Goal: Task Accomplishment & Management: Complete application form

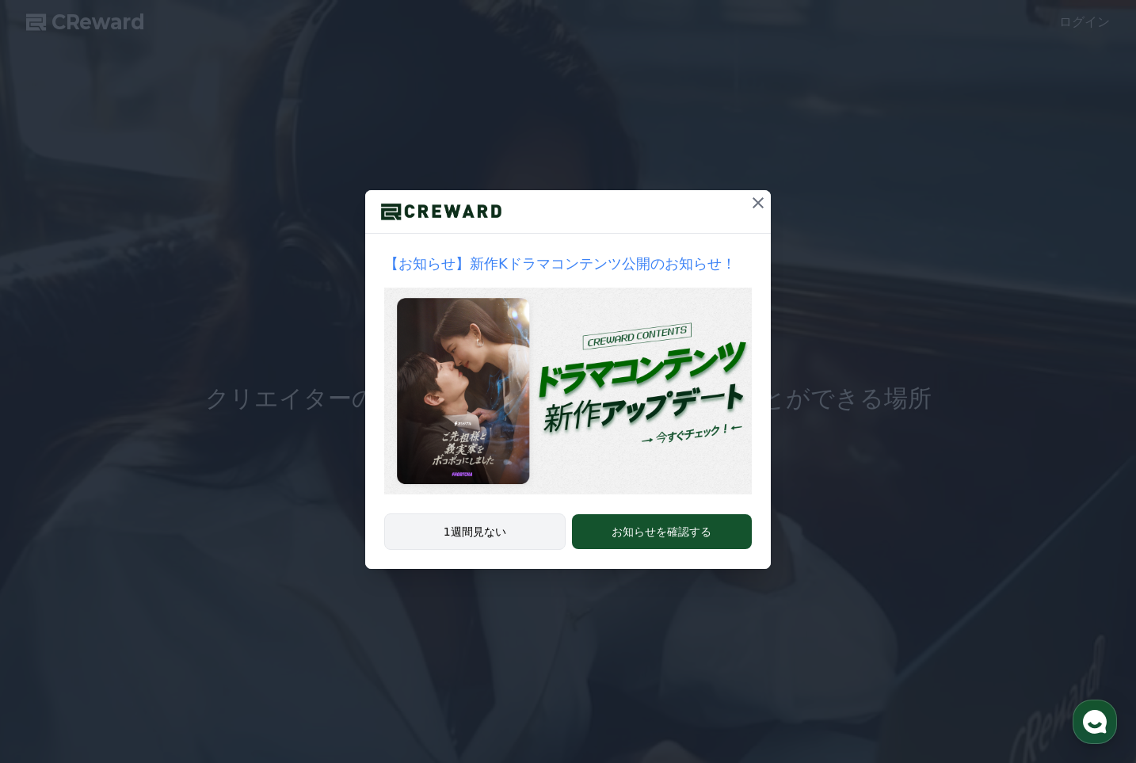
click at [512, 533] on button "1週間見ない" at bounding box center [474, 531] width 181 height 36
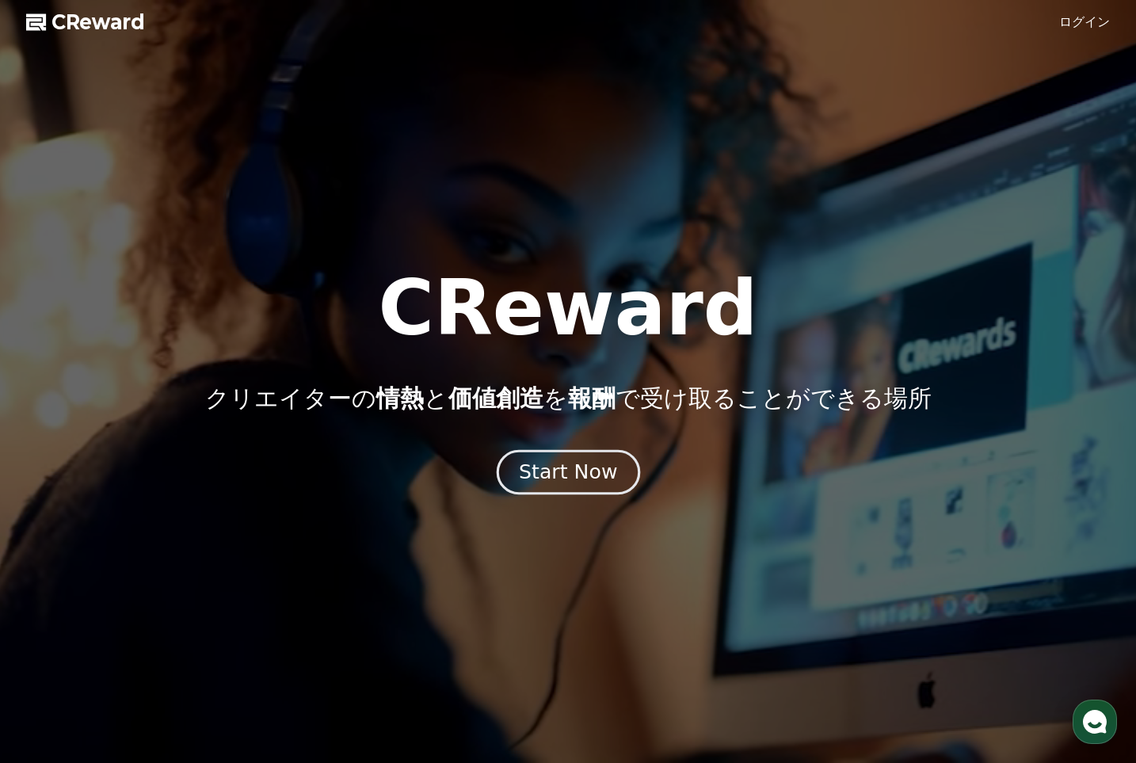
click at [597, 471] on div "Start Now" at bounding box center [568, 472] width 98 height 27
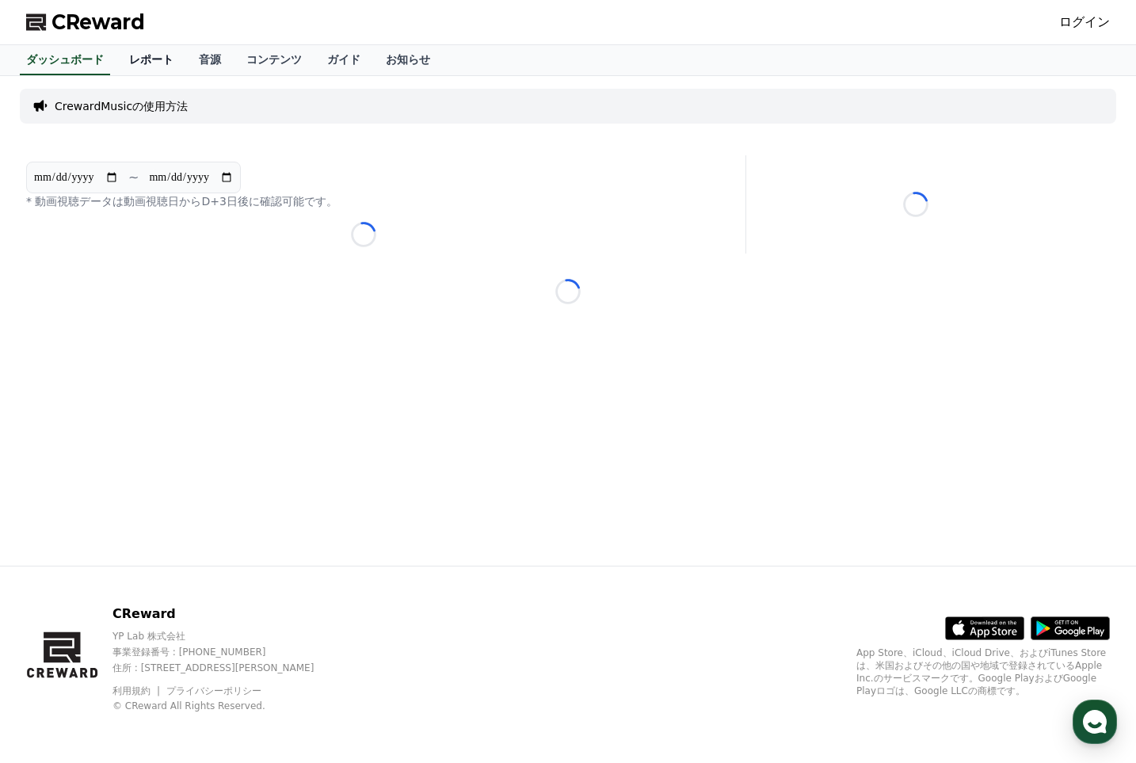
click at [124, 60] on link "レポート" at bounding box center [151, 60] width 70 height 30
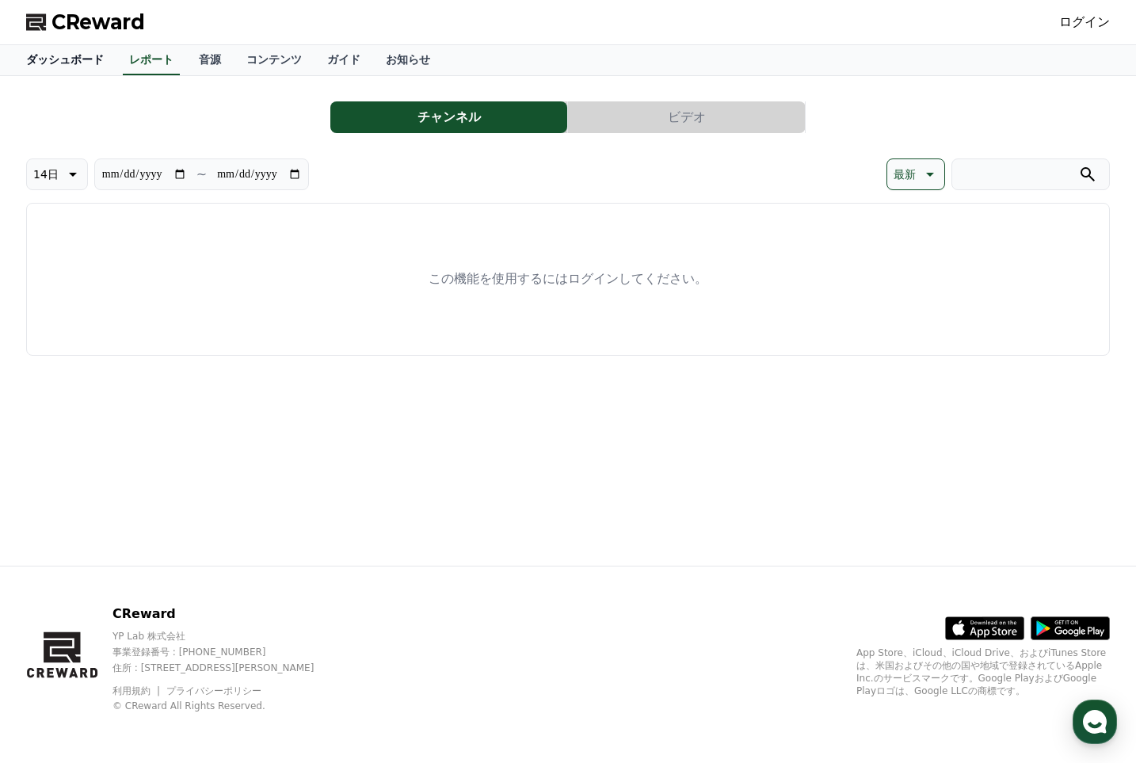
click at [74, 61] on link "ダッシュボード" at bounding box center [64, 60] width 103 height 30
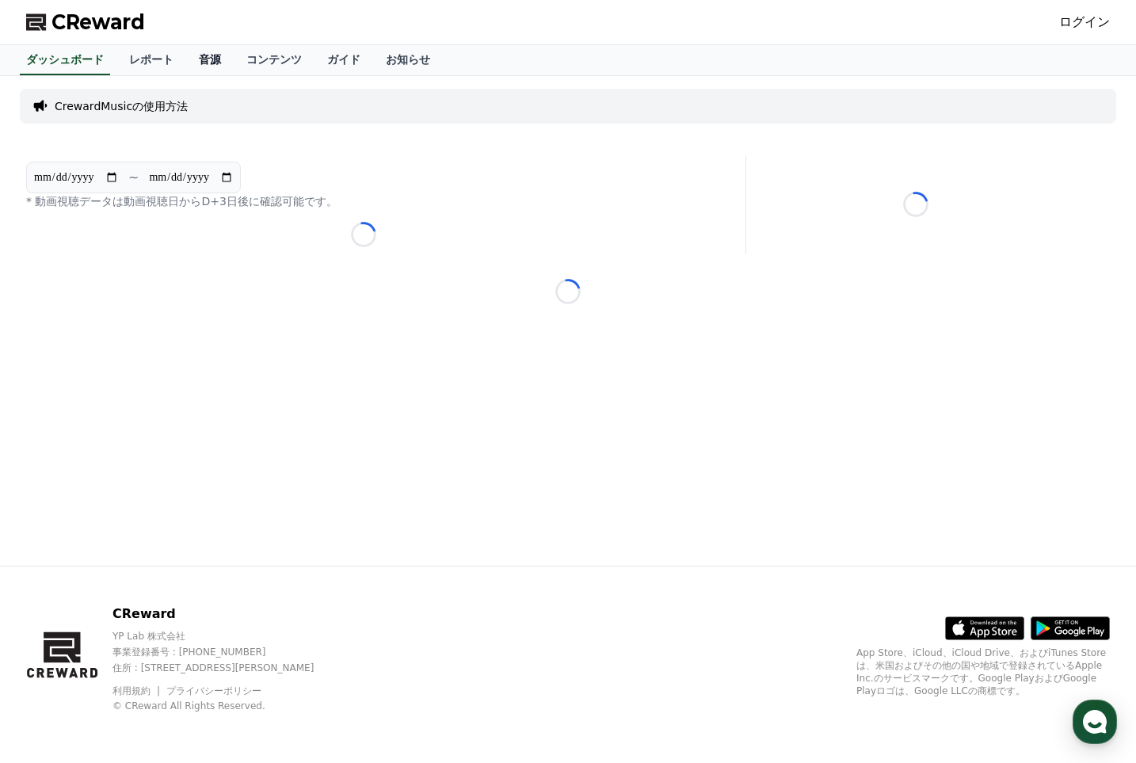
click at [197, 63] on link "音源" at bounding box center [210, 60] width 48 height 30
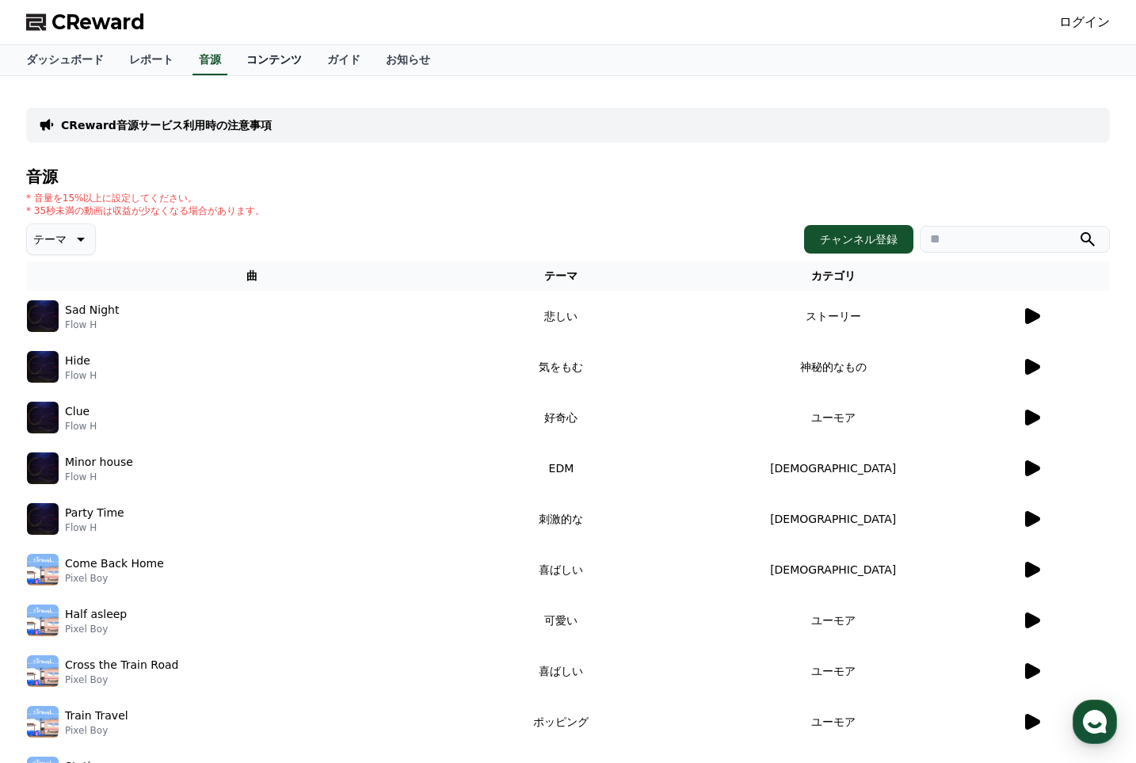
click at [234, 61] on link "コンテンツ" at bounding box center [274, 60] width 81 height 30
click at [186, 56] on link "音源" at bounding box center [210, 60] width 48 height 30
click at [314, 70] on link "ガイド" at bounding box center [343, 60] width 59 height 30
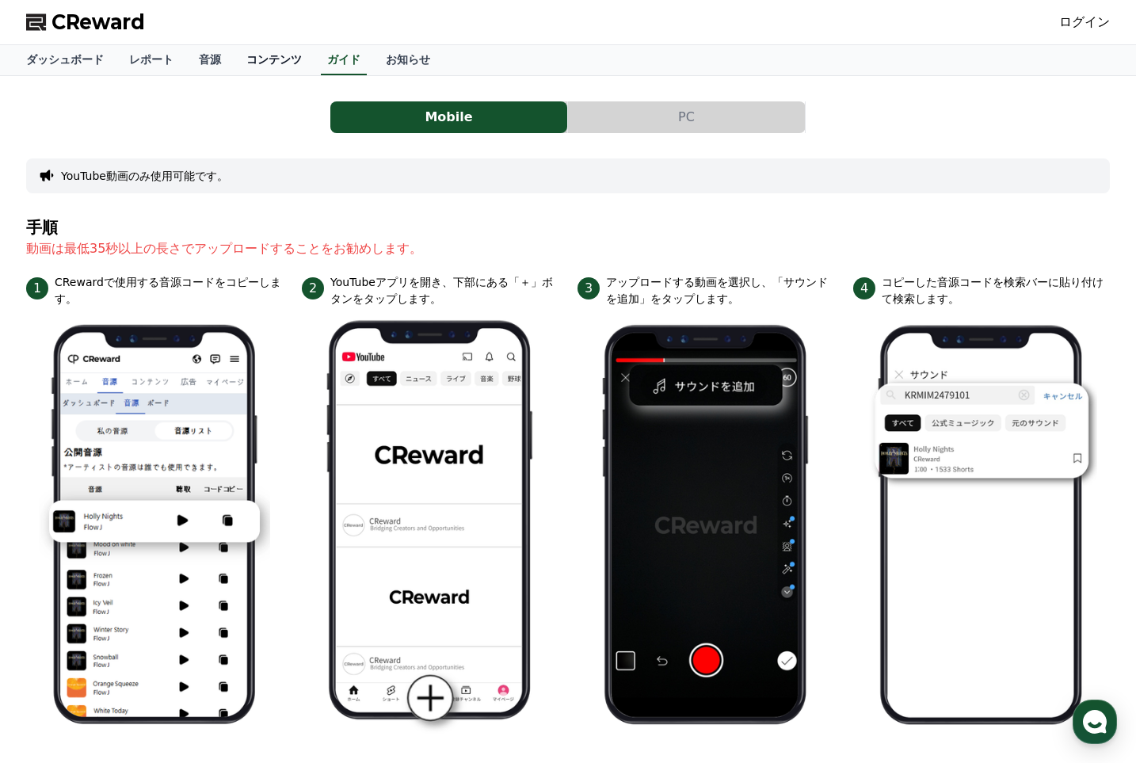
click at [248, 61] on link "コンテンツ" at bounding box center [274, 60] width 81 height 30
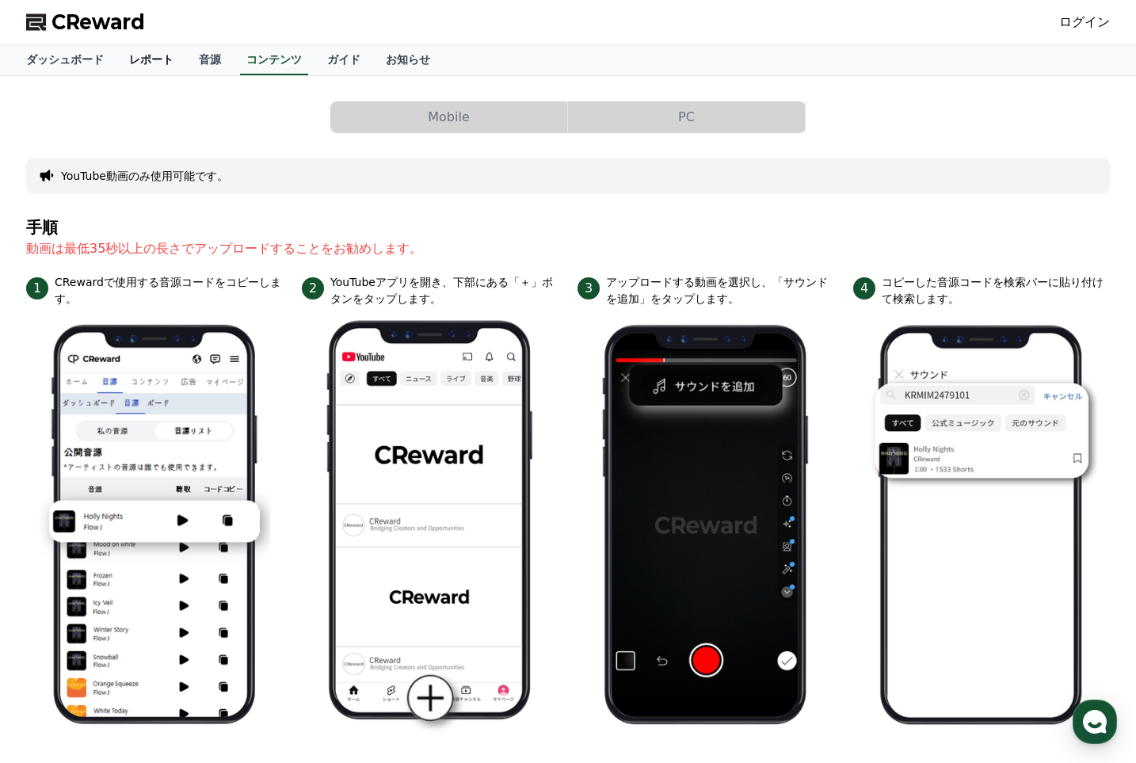
click at [129, 55] on link "レポート" at bounding box center [151, 60] width 70 height 30
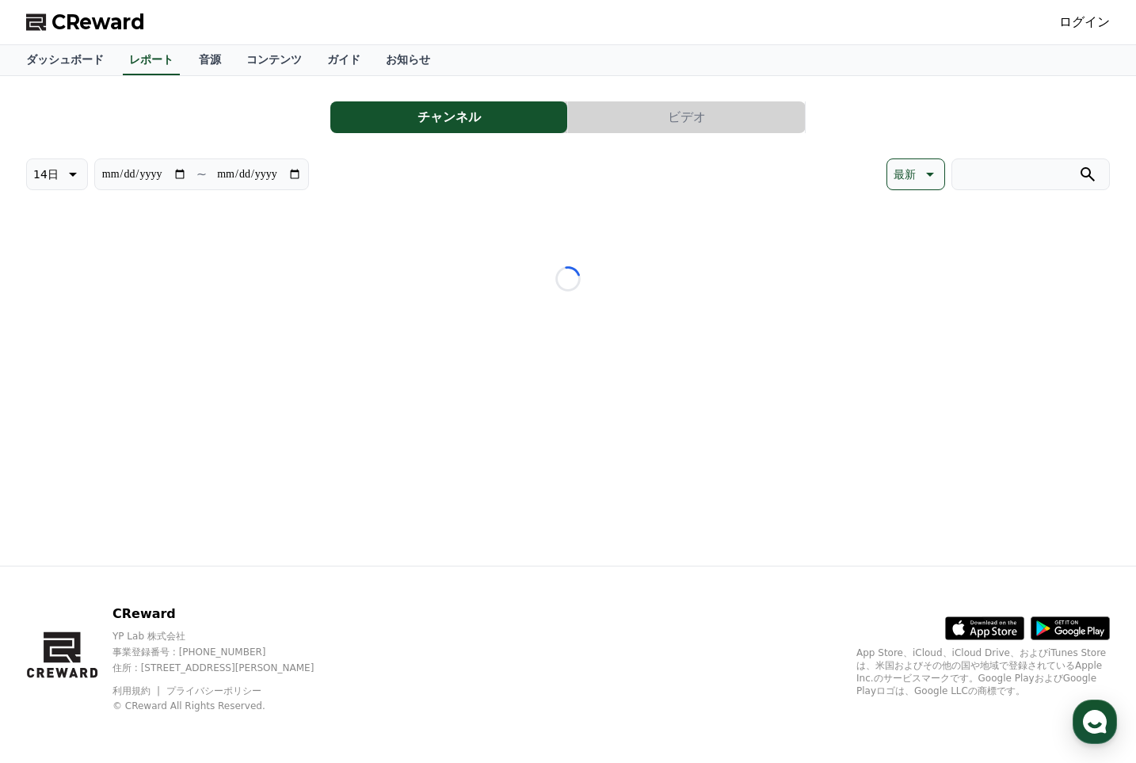
click at [68, 40] on div "CReward ログイン" at bounding box center [567, 22] width 1109 height 44
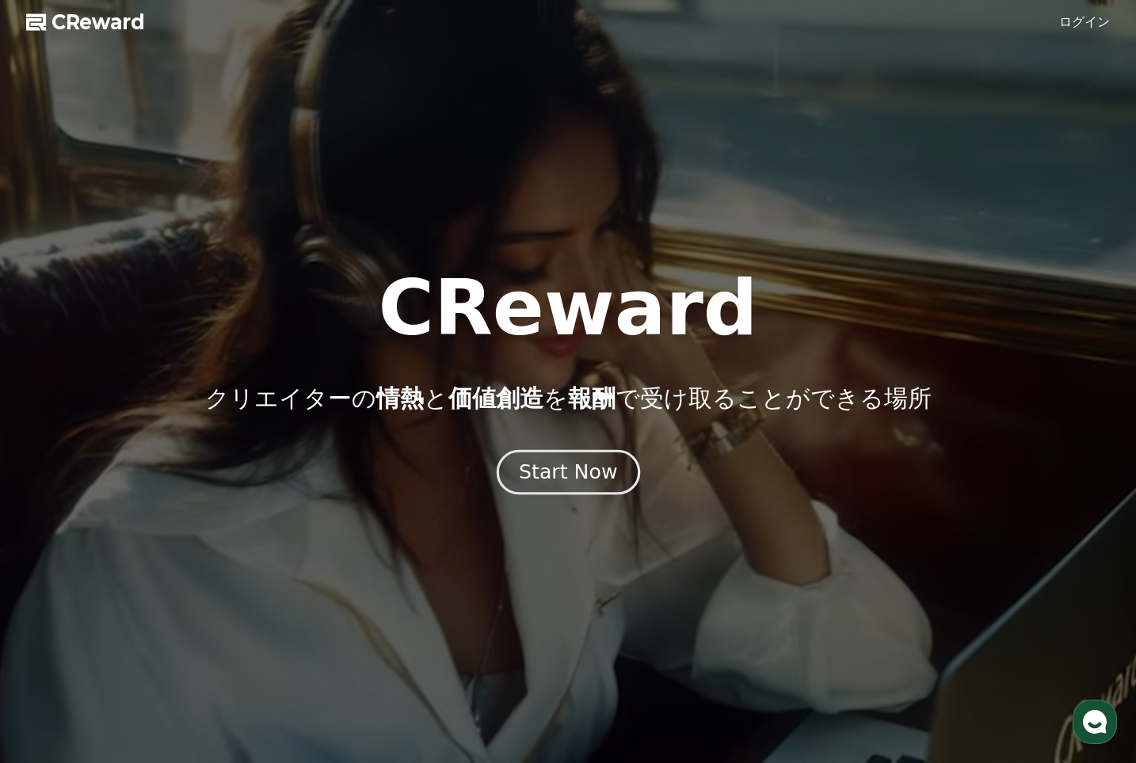
click at [585, 482] on div "Start Now" at bounding box center [568, 472] width 98 height 27
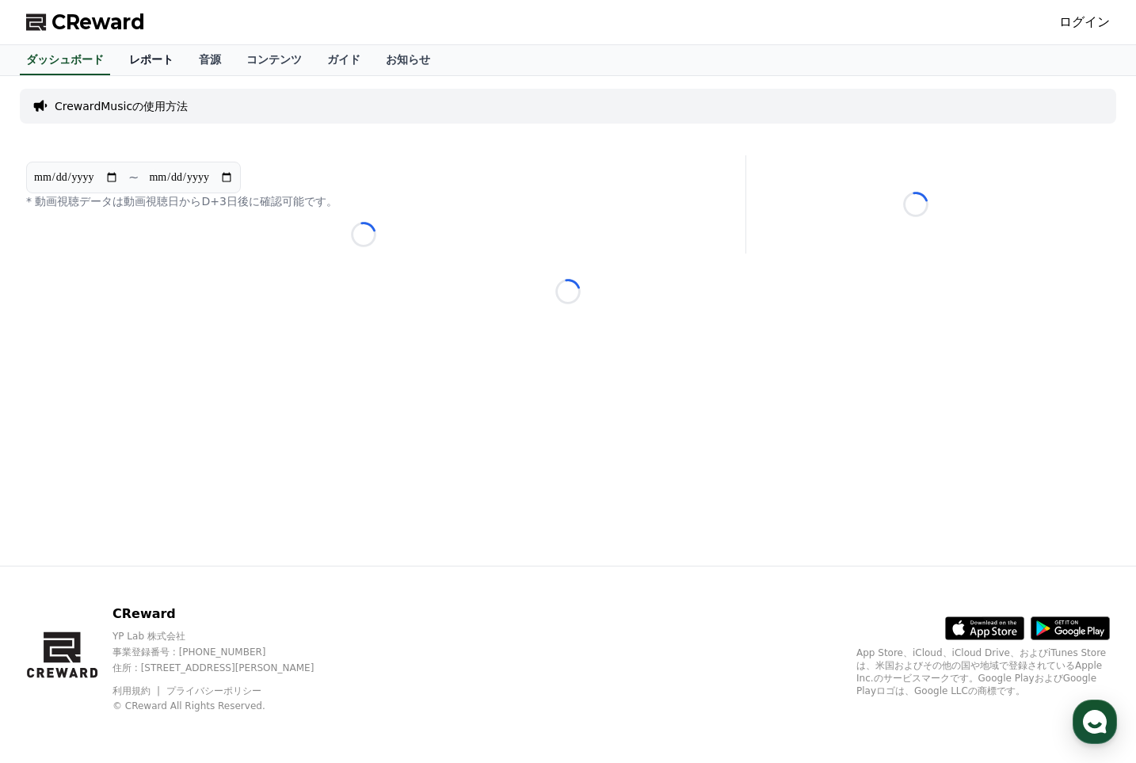
click at [130, 61] on link "レポート" at bounding box center [151, 60] width 70 height 30
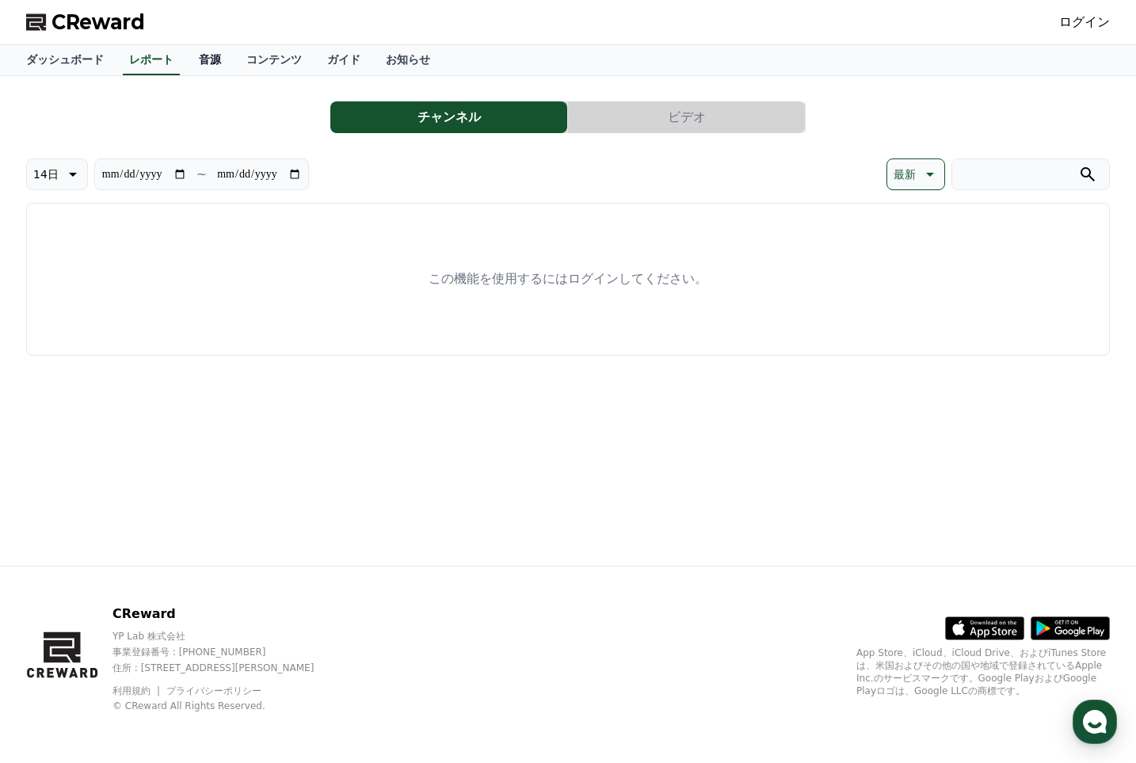
click at [186, 51] on link "音源" at bounding box center [210, 60] width 48 height 30
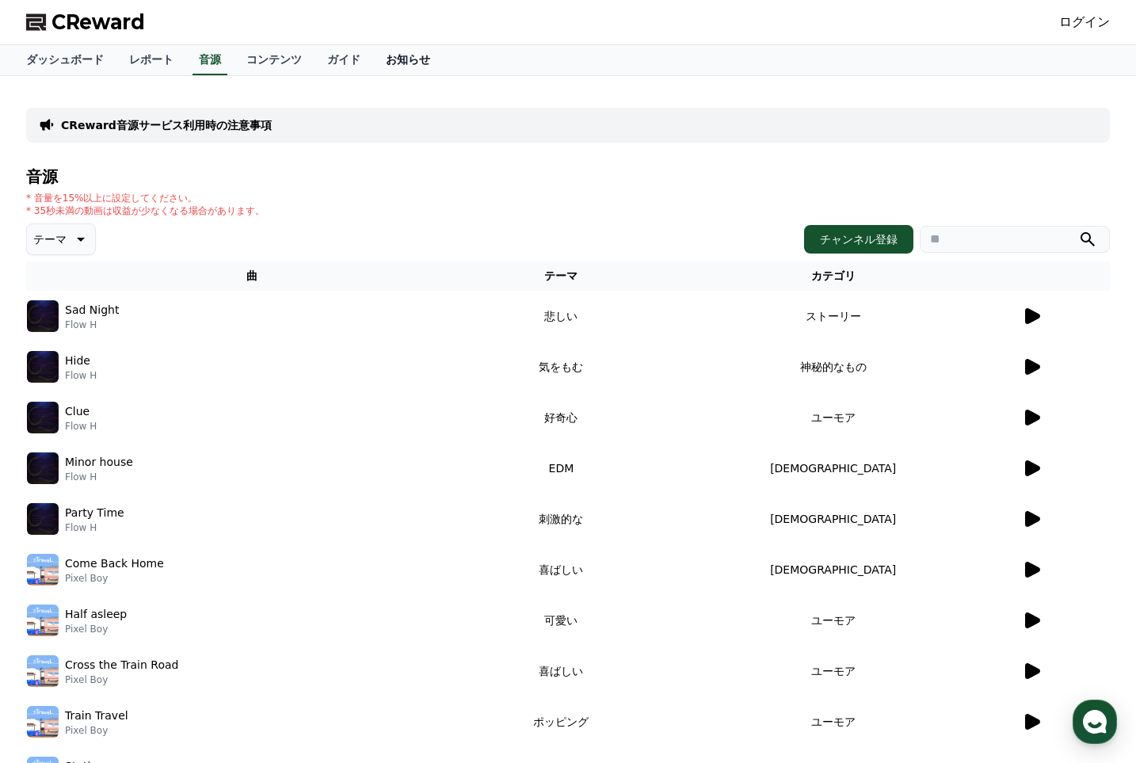
click at [373, 59] on link "お知らせ" at bounding box center [408, 60] width 70 height 30
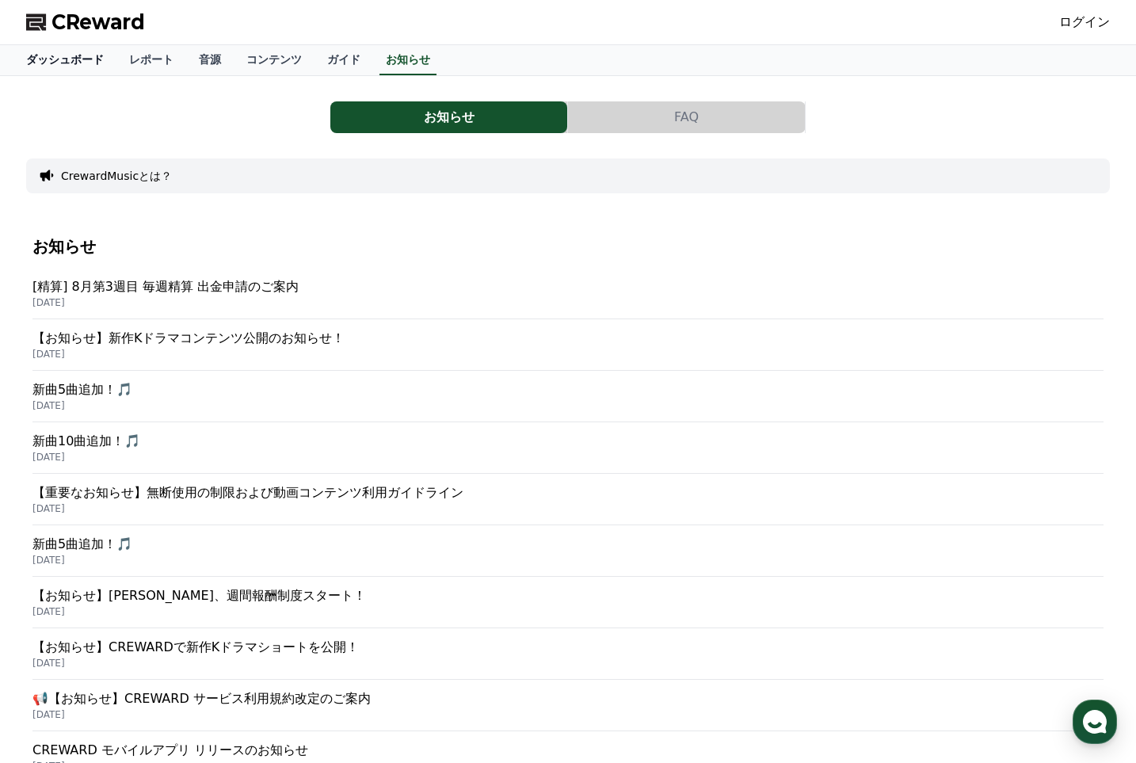
click at [55, 56] on link "ダッシュボード" at bounding box center [64, 60] width 103 height 30
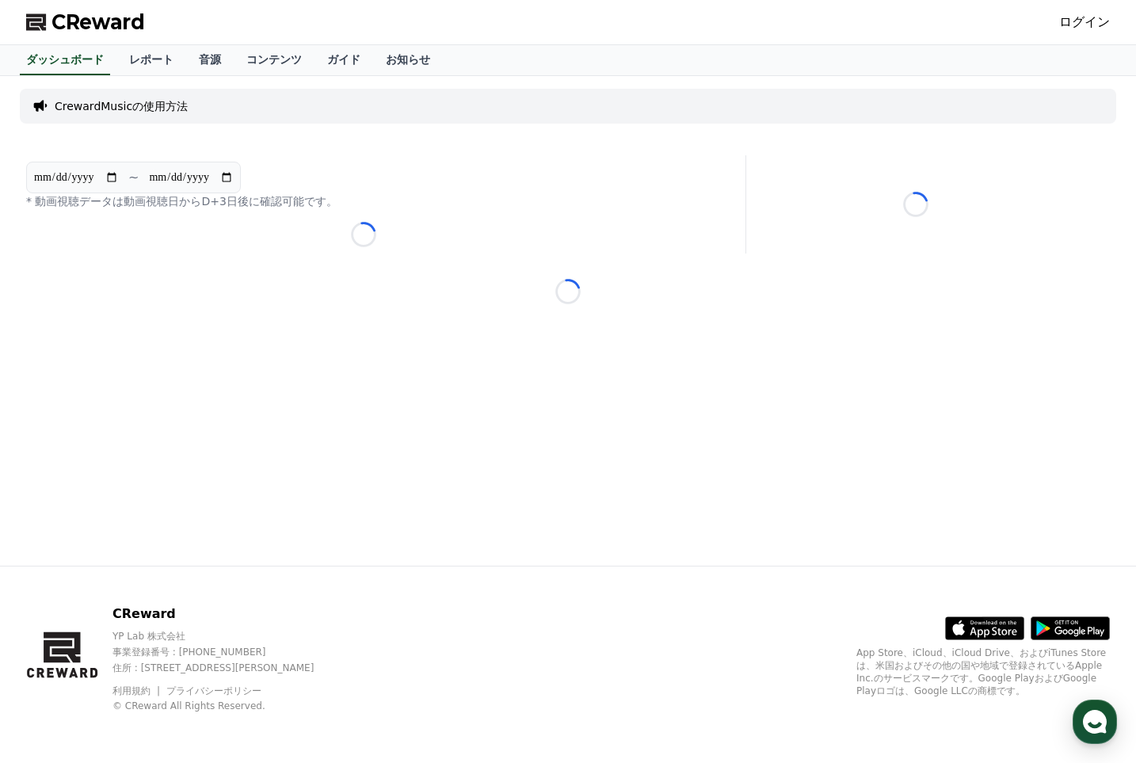
click at [384, 221] on div "**********" at bounding box center [364, 204] width 688 height 98
click at [117, 175] on input "**********" at bounding box center [76, 177] width 86 height 17
click at [89, 101] on p "CrewardMusicの使用方法" at bounding box center [121, 106] width 133 height 16
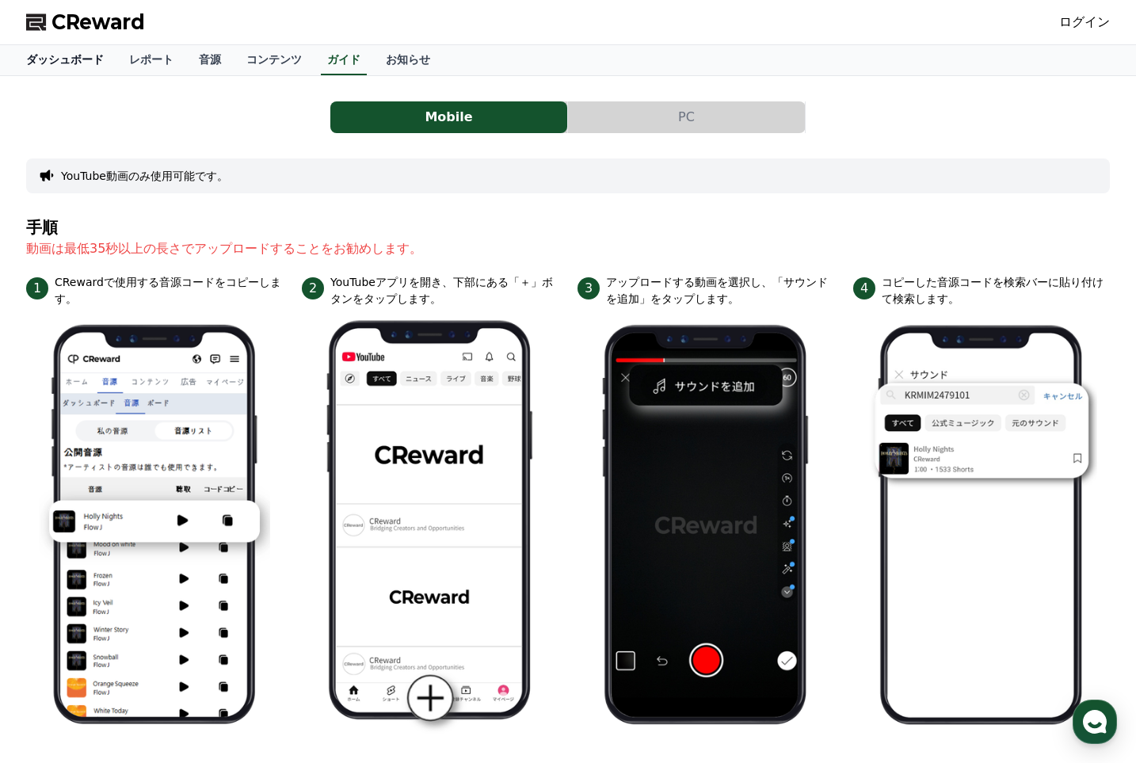
click at [71, 52] on link "ダッシュボード" at bounding box center [64, 60] width 103 height 30
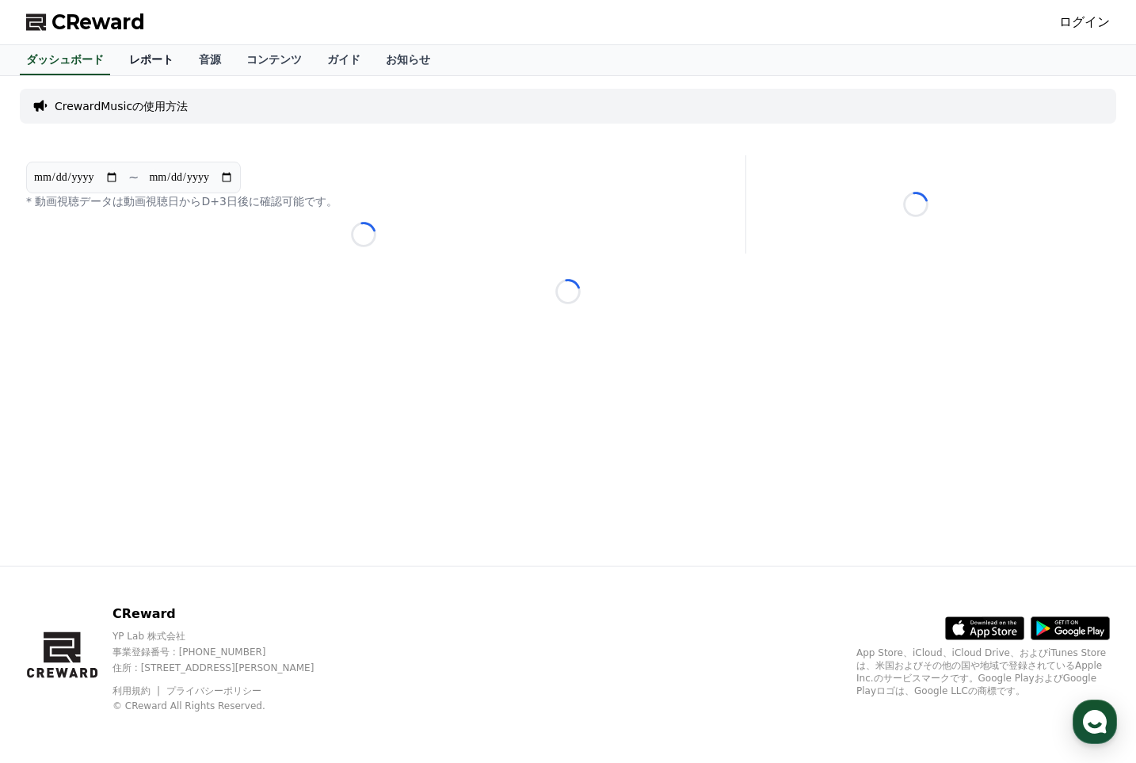
click at [134, 56] on link "レポート" at bounding box center [151, 60] width 70 height 30
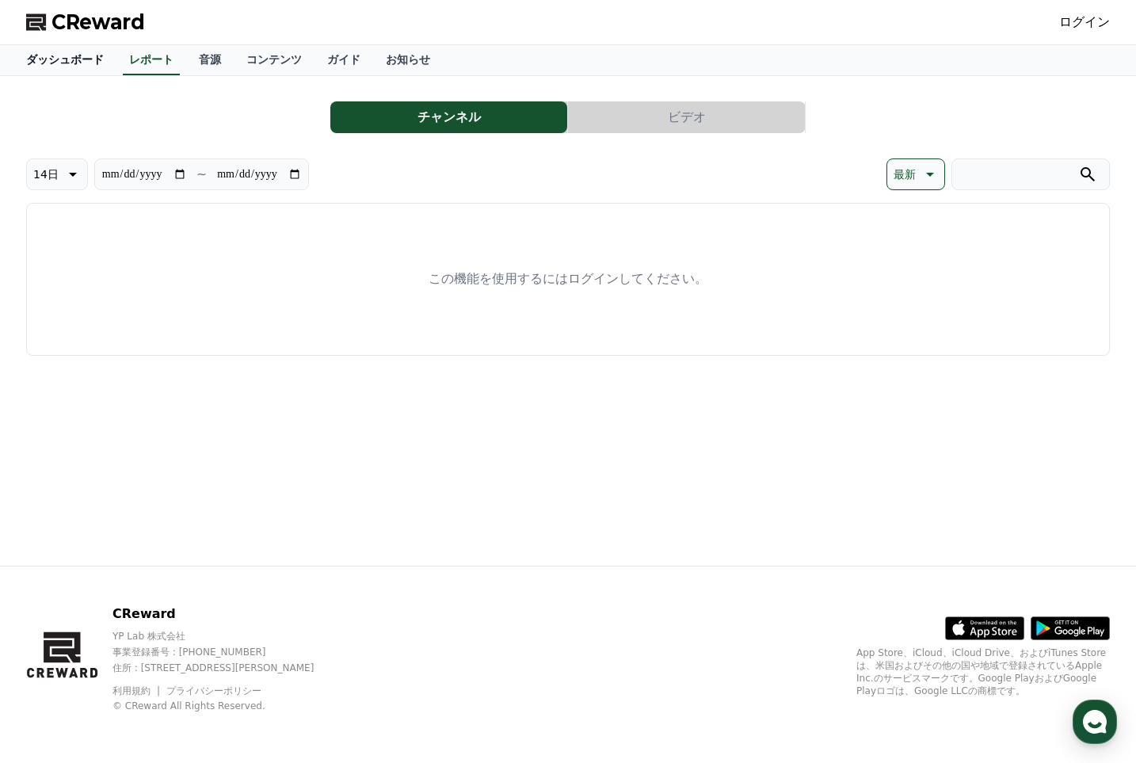
click at [39, 50] on link "ダッシュボード" at bounding box center [64, 60] width 103 height 30
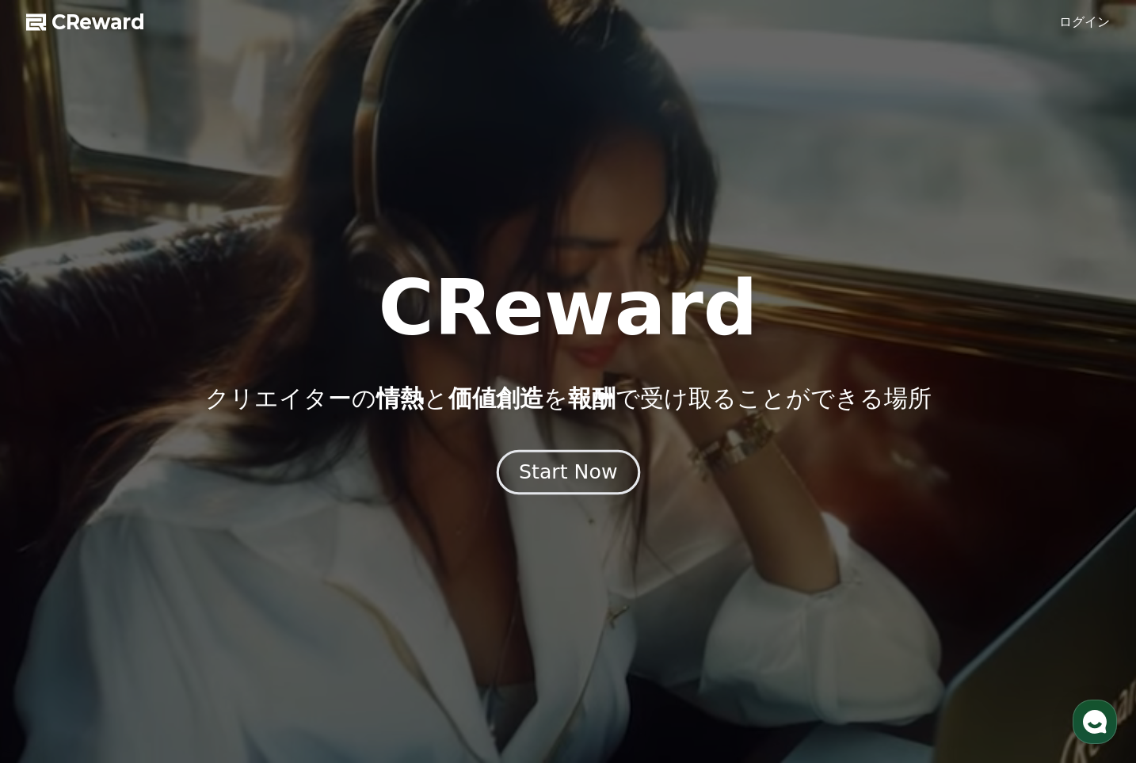
click at [553, 458] on button "Start Now" at bounding box center [567, 471] width 143 height 45
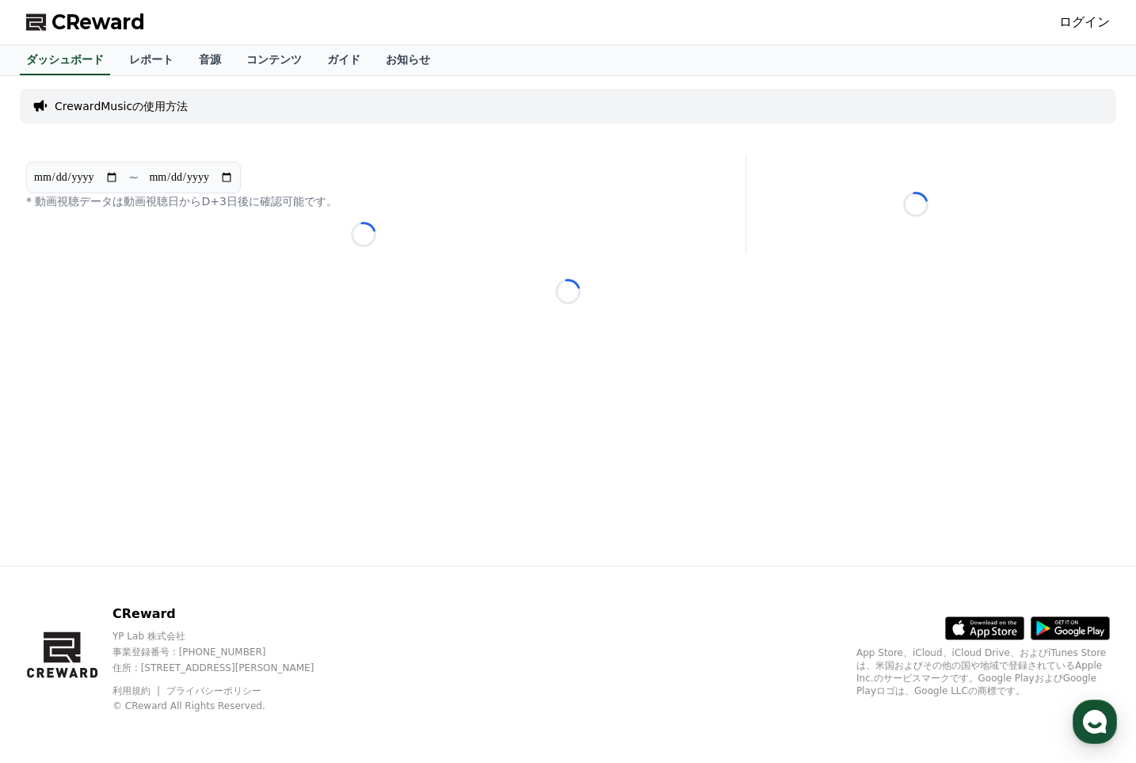
click at [173, 113] on p "CrewardMusicの使用方法" at bounding box center [121, 106] width 133 height 16
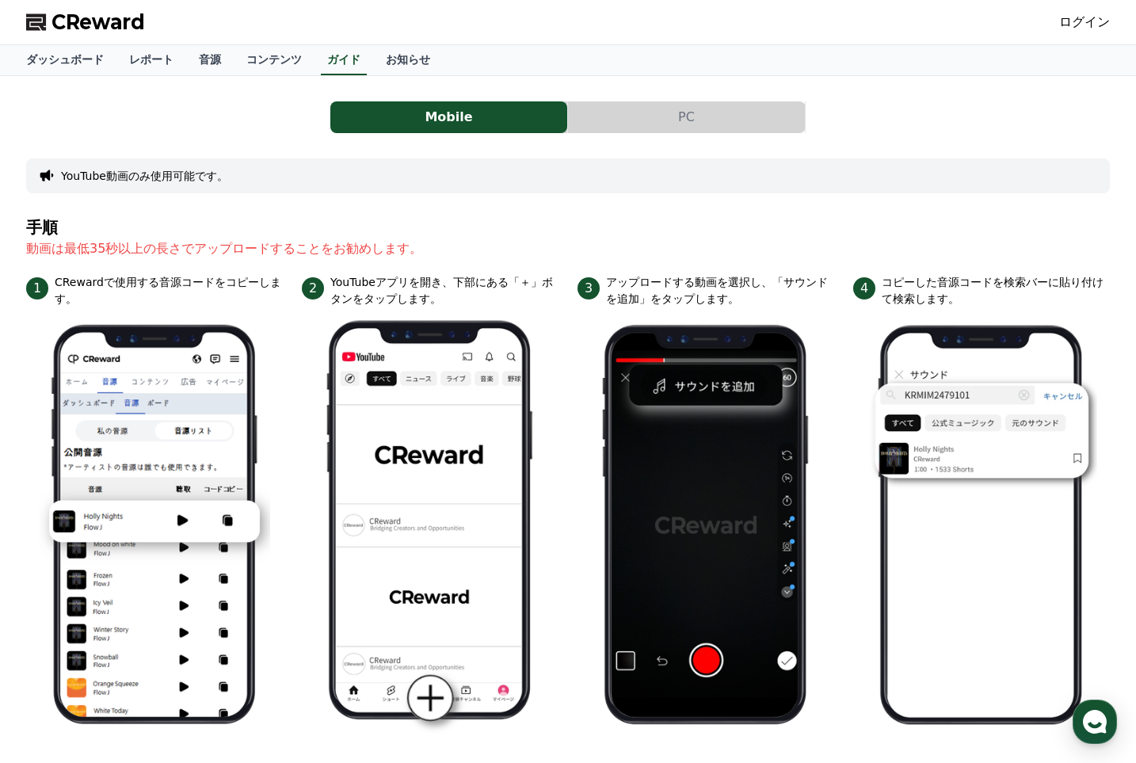
click at [651, 116] on button "PC" at bounding box center [686, 117] width 237 height 32
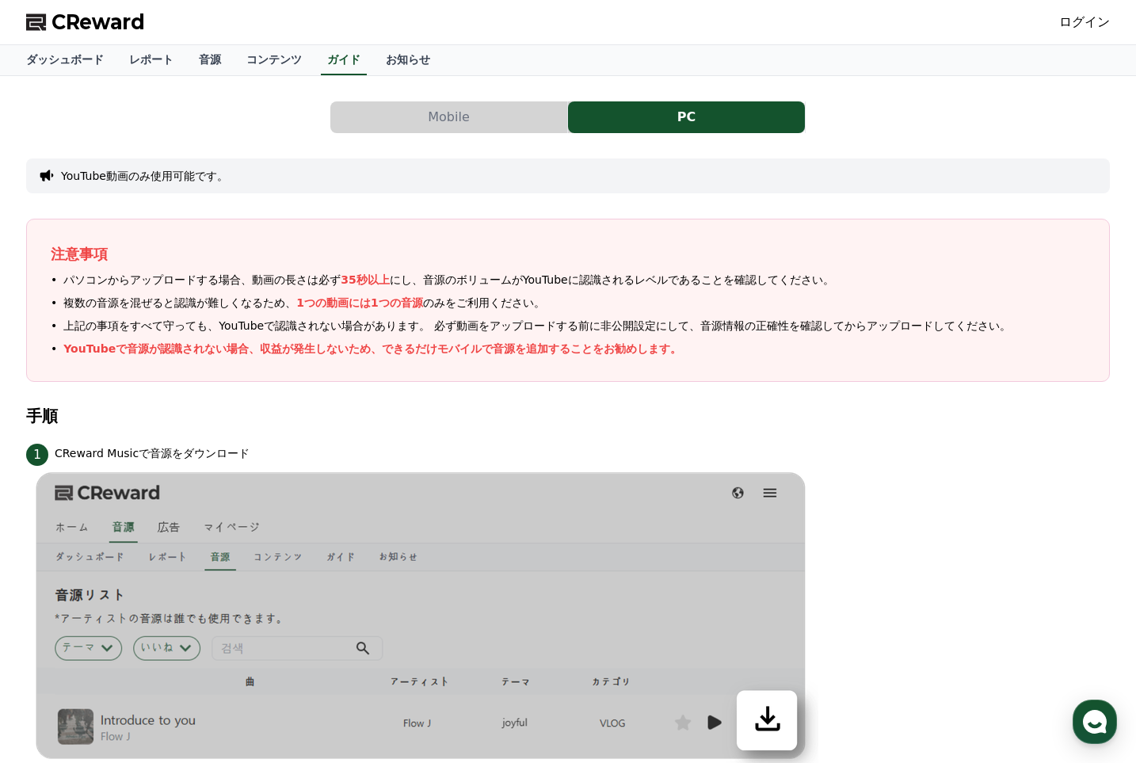
click at [50, 44] on div "CReward ログイン" at bounding box center [567, 22] width 1109 height 44
click at [234, 55] on link "コンテンツ" at bounding box center [274, 60] width 81 height 30
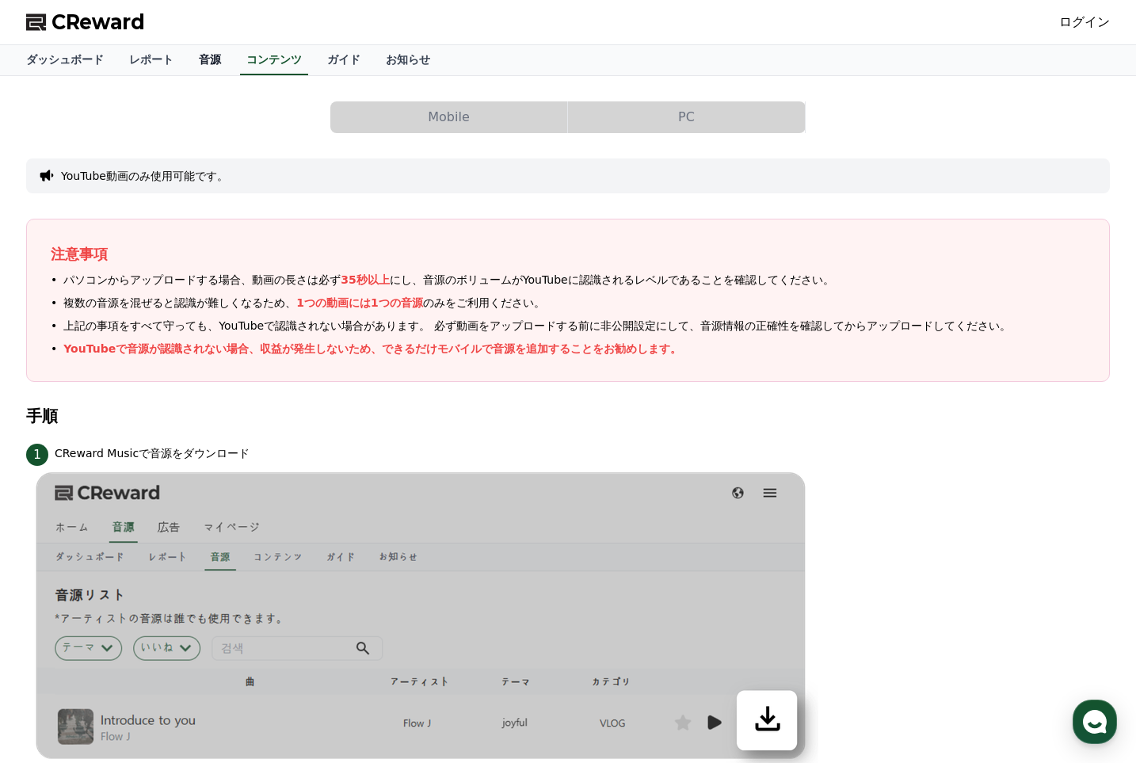
click at [187, 65] on link "音源" at bounding box center [210, 60] width 48 height 30
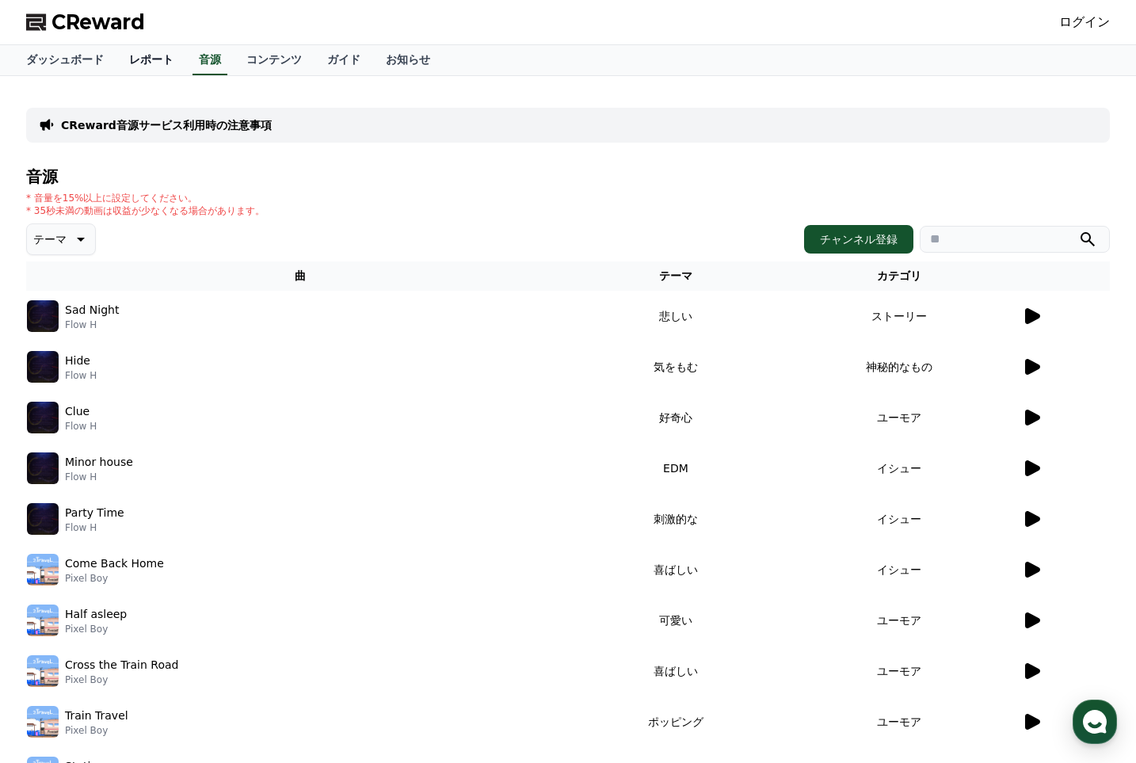
click at [118, 55] on link "レポート" at bounding box center [151, 60] width 70 height 30
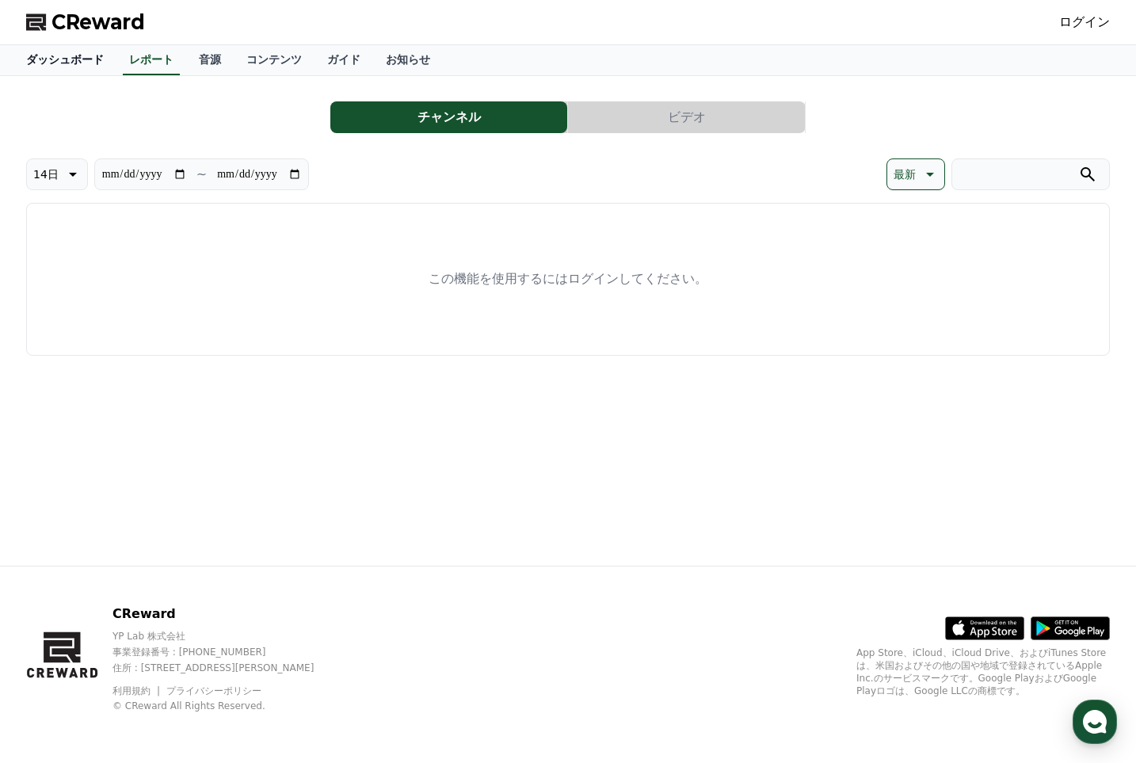
click at [67, 62] on link "ダッシュボード" at bounding box center [64, 60] width 103 height 30
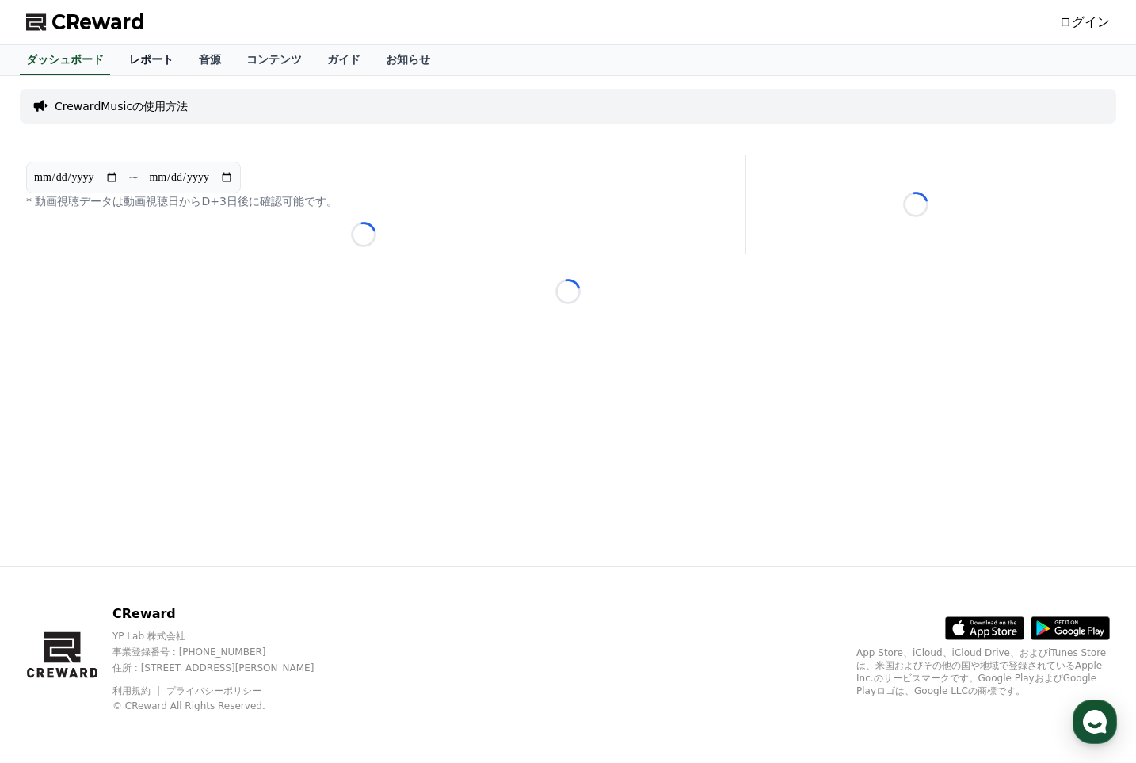
click at [116, 49] on link "レポート" at bounding box center [151, 60] width 70 height 30
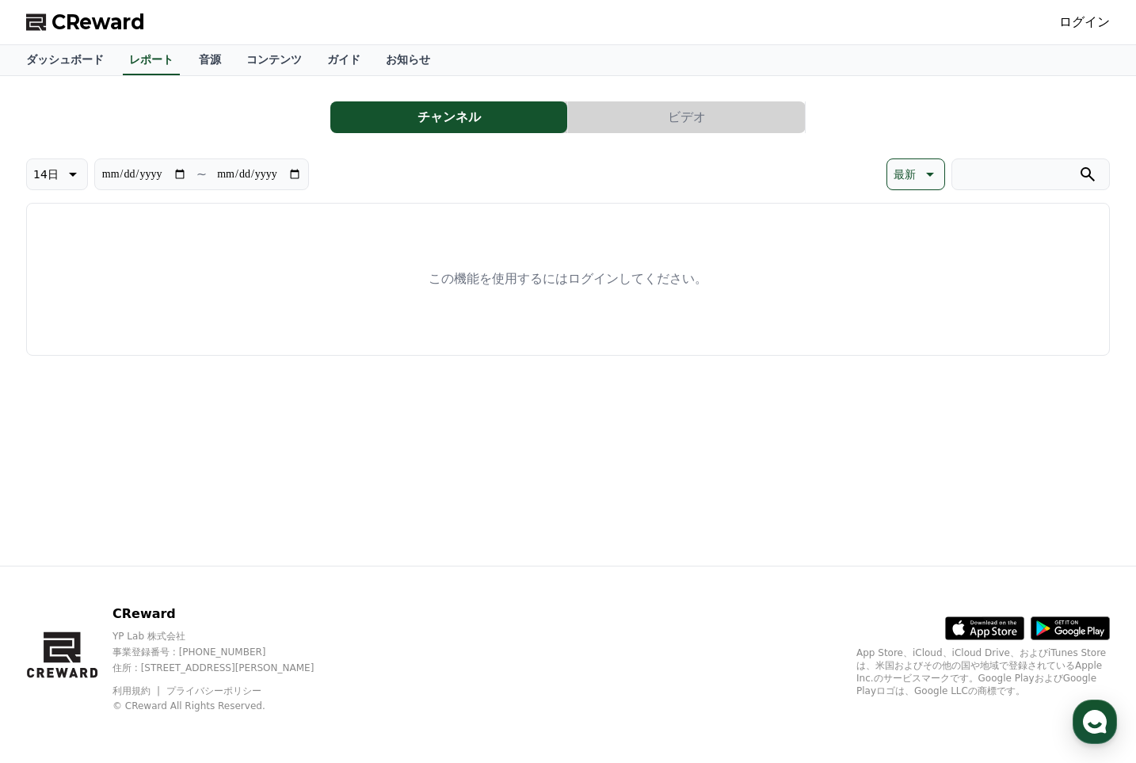
click at [511, 303] on div "この機能を使用するにはログインしてください。" at bounding box center [568, 279] width 1084 height 153
click at [1093, 29] on link "ログイン" at bounding box center [1084, 22] width 51 height 19
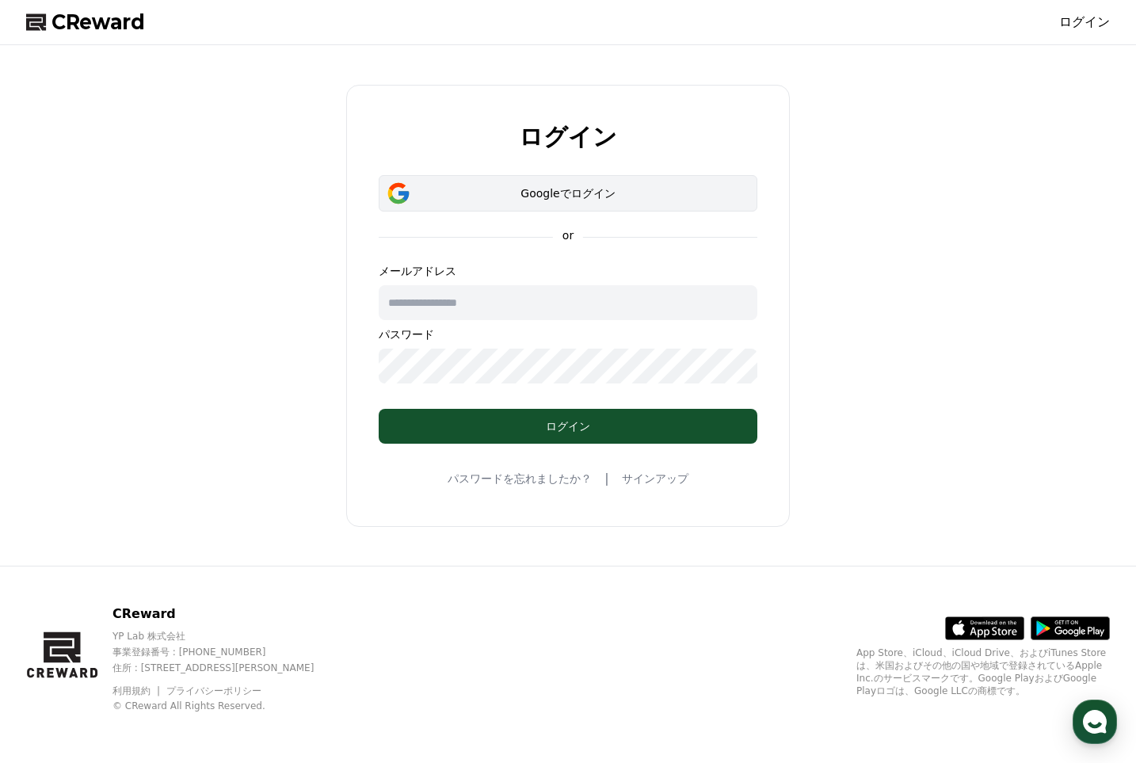
click at [613, 189] on div "Googleでログイン" at bounding box center [568, 193] width 333 height 16
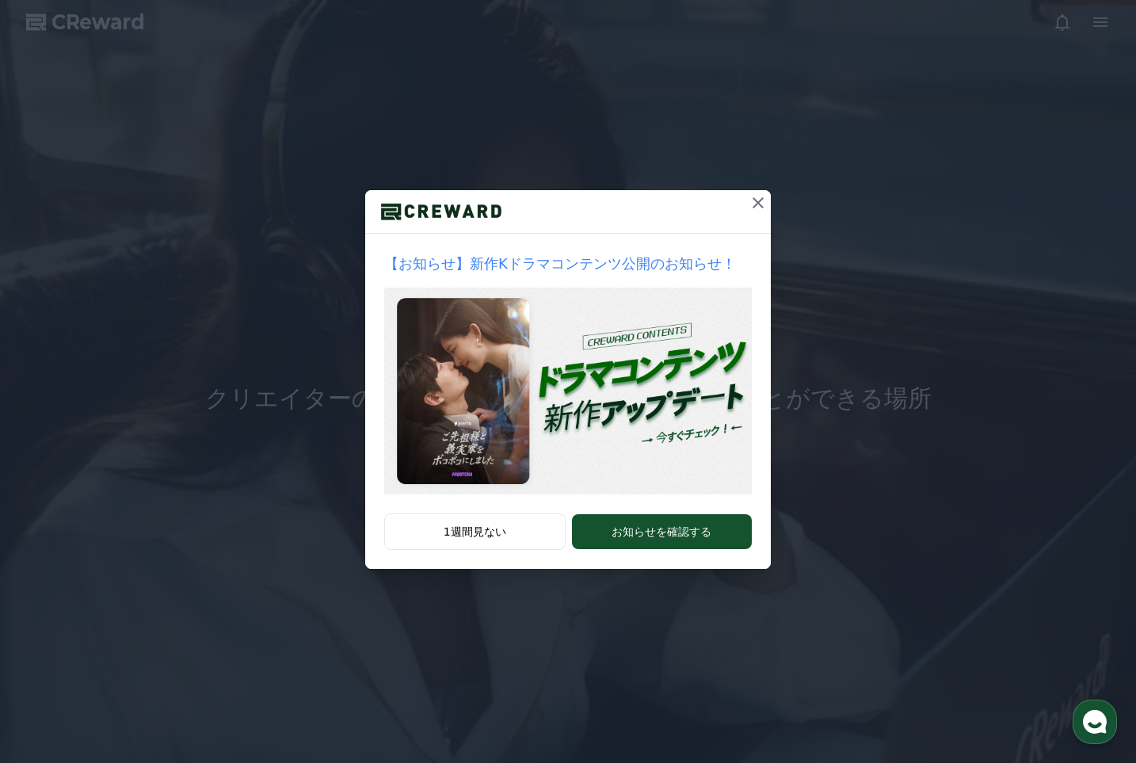
click at [756, 204] on icon at bounding box center [758, 202] width 19 height 19
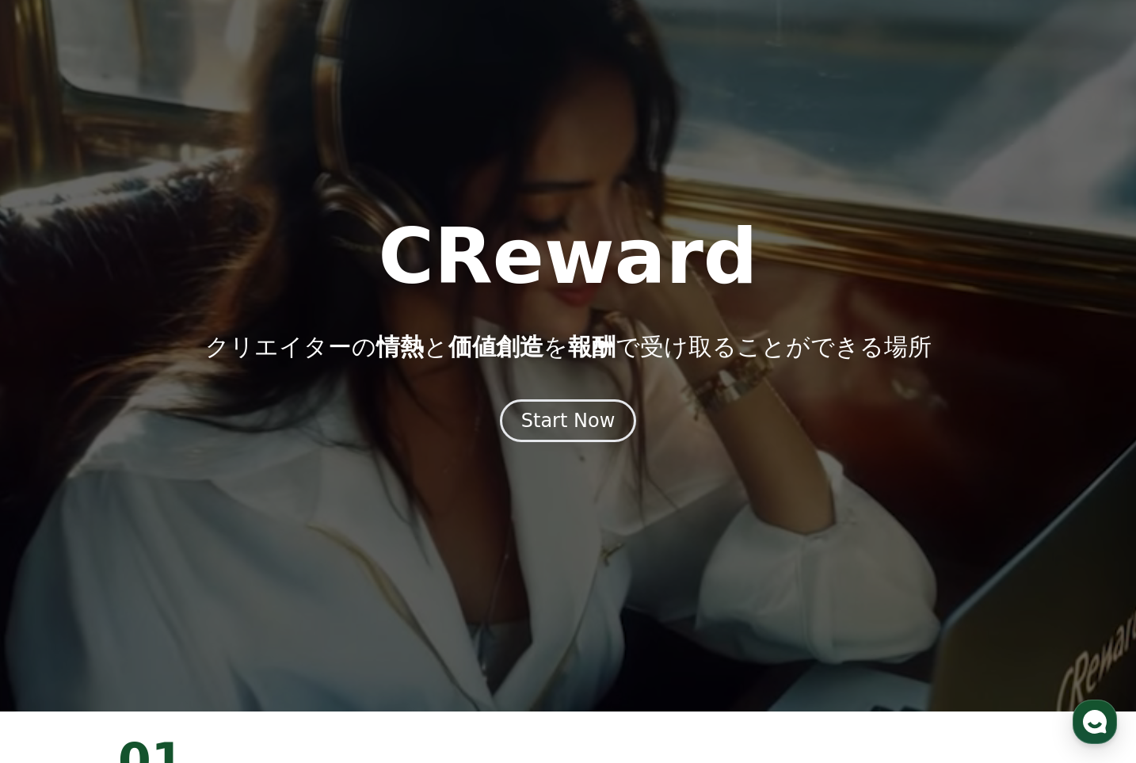
scroll to position [158, 0]
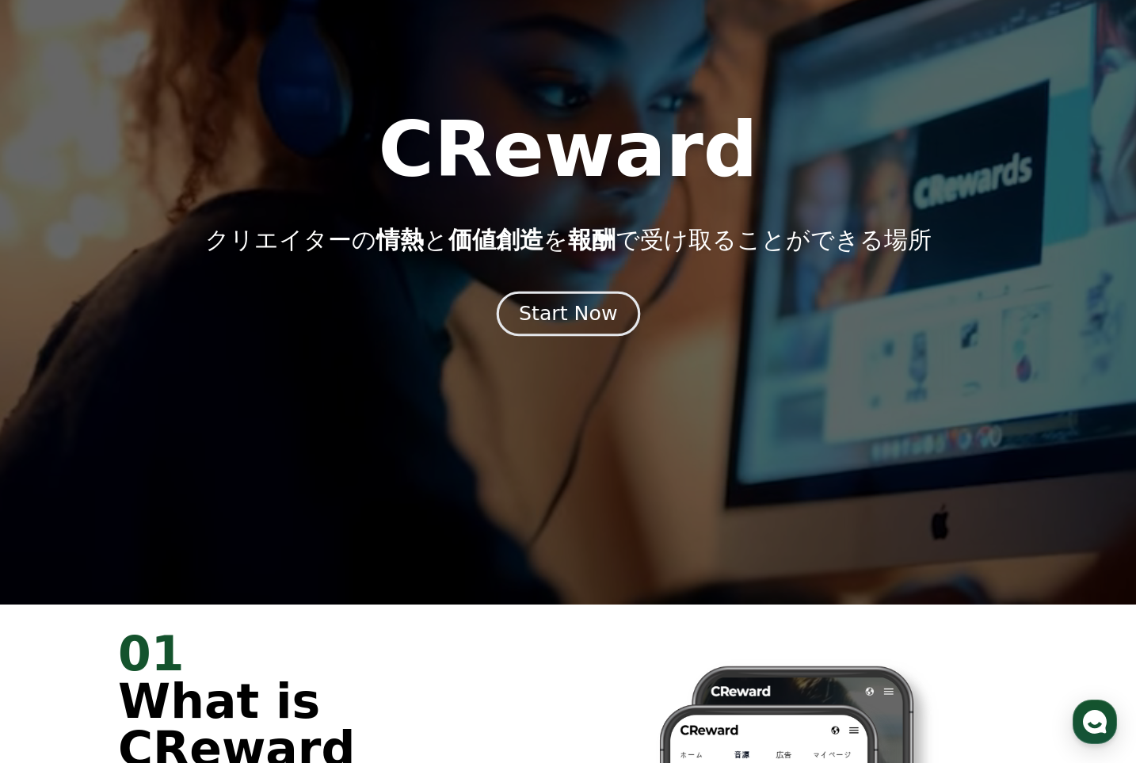
click at [605, 333] on button "Start Now" at bounding box center [567, 313] width 143 height 45
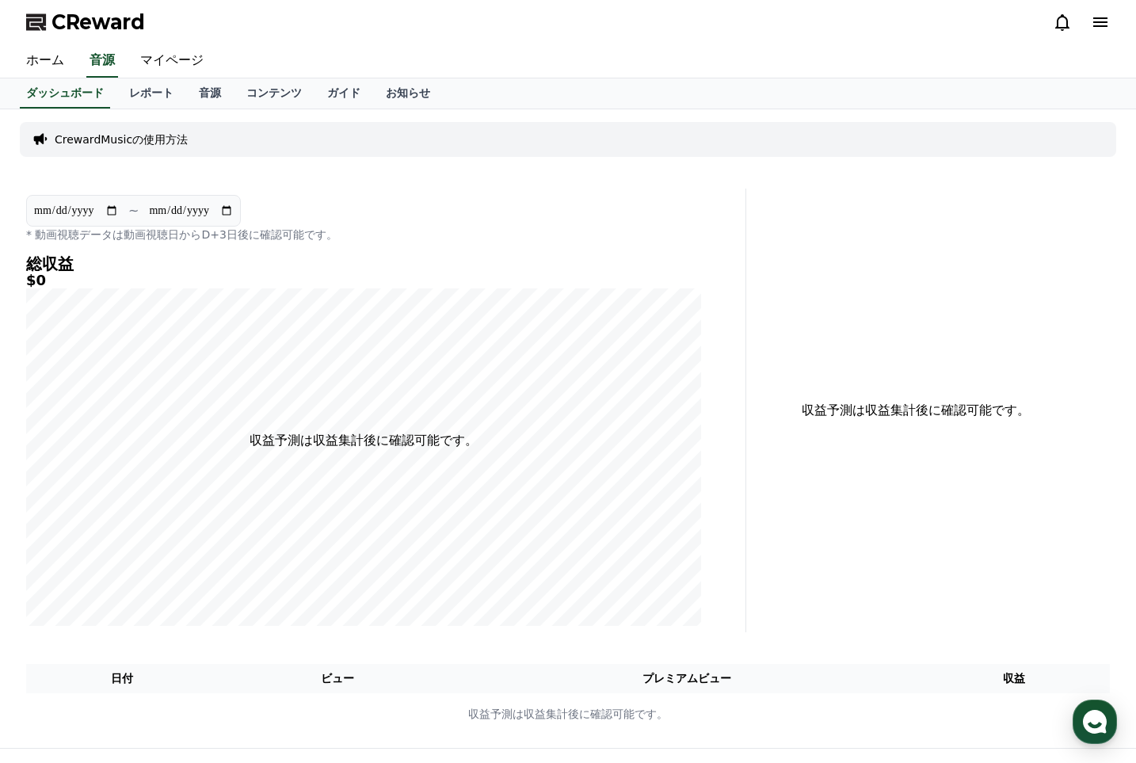
click at [1095, 30] on icon at bounding box center [1100, 22] width 19 height 19
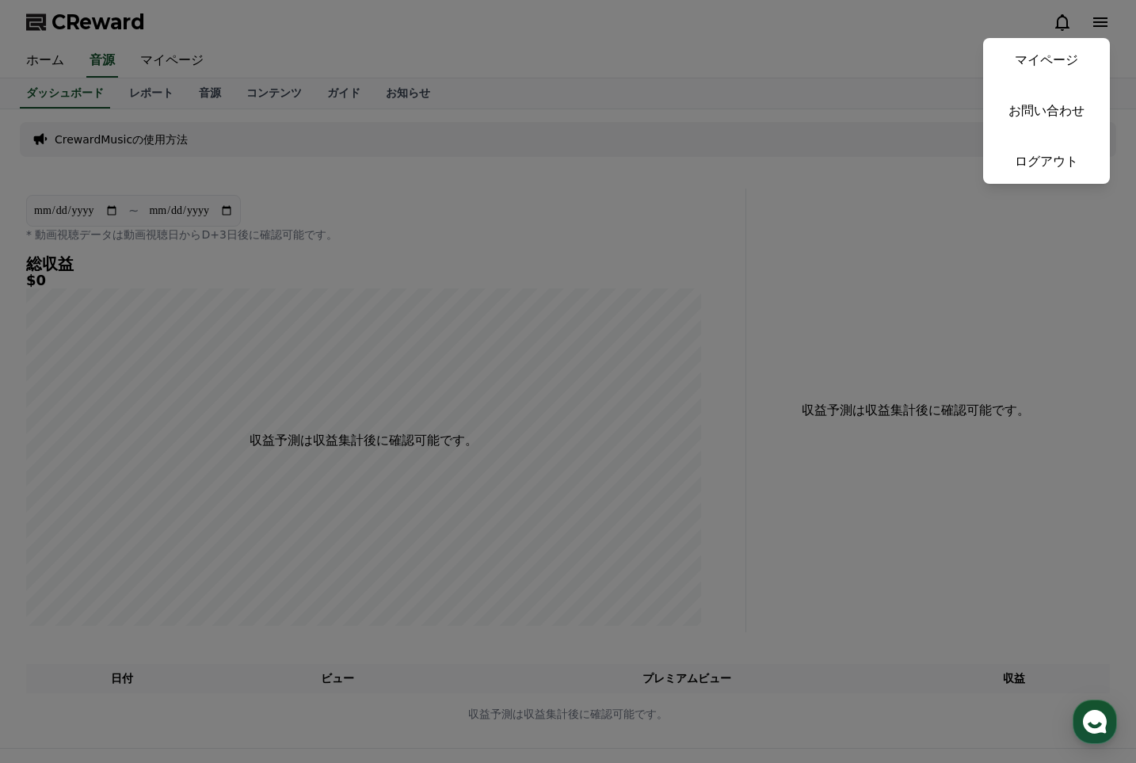
click at [1031, 62] on link "マイページ" at bounding box center [1046, 60] width 127 height 44
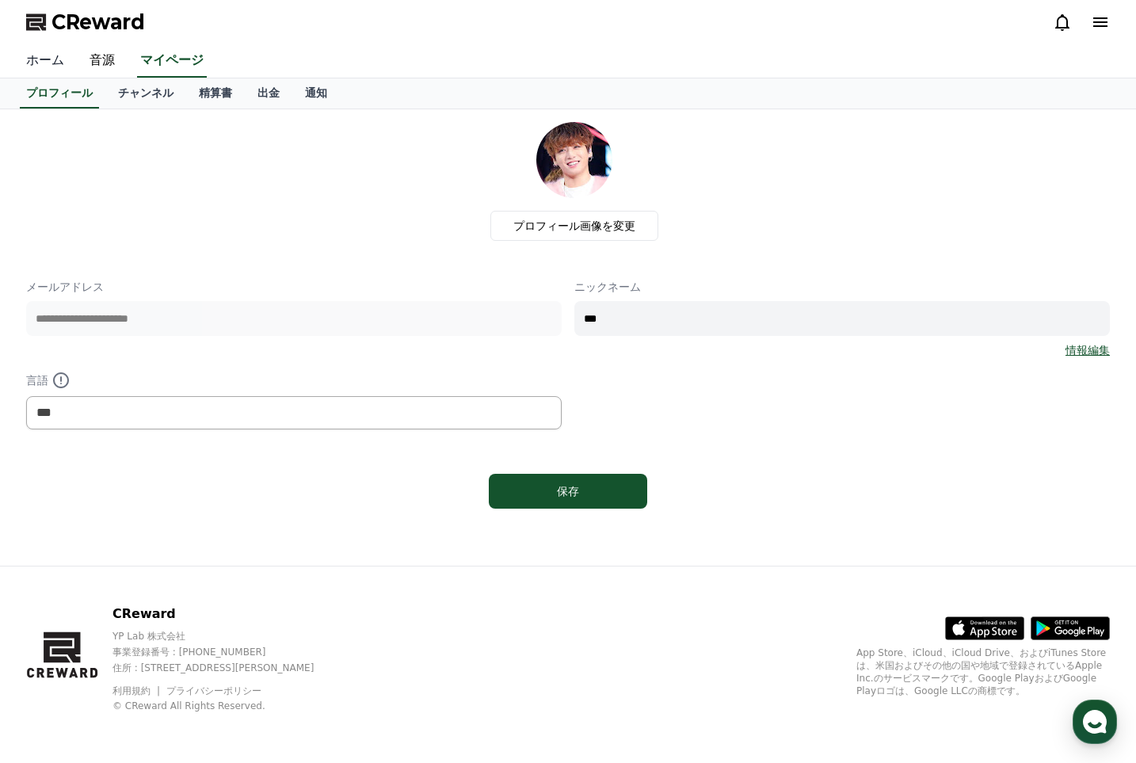
click at [54, 62] on link "ホーム" at bounding box center [44, 60] width 63 height 33
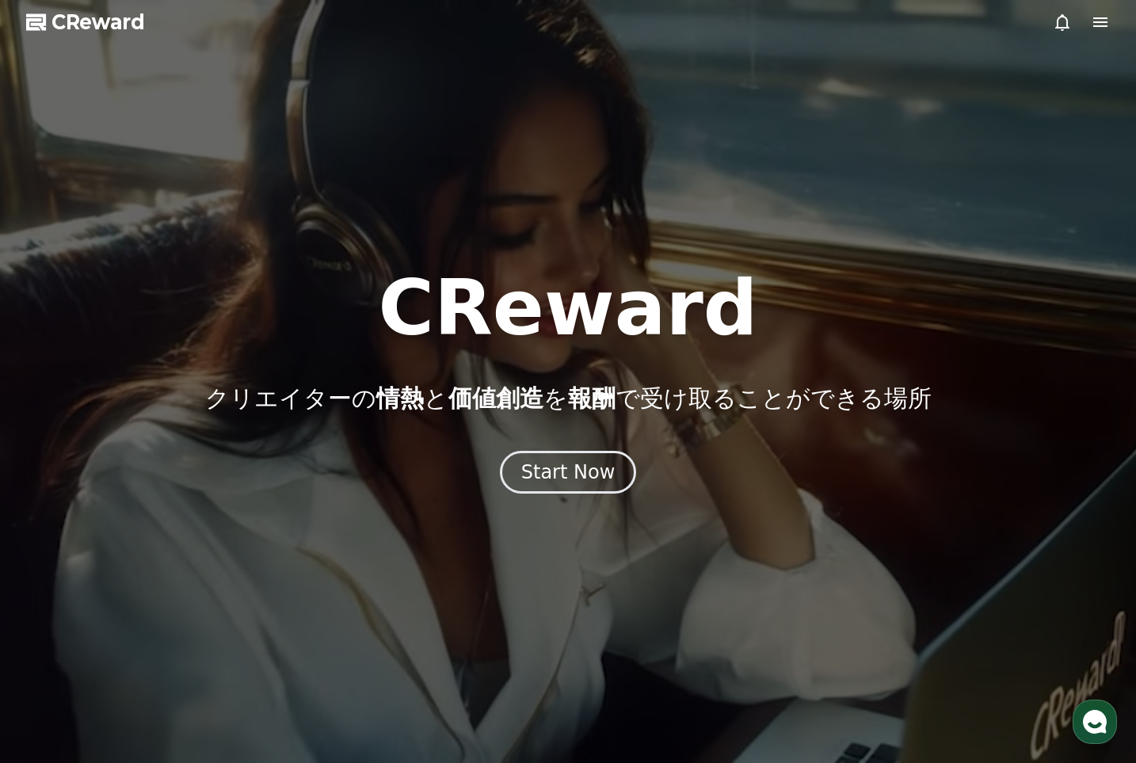
click at [550, 446] on div "CReward クリエイターの 情熱 と 価値創造 を 報酬 で受け取ることができる場所 Start Now" at bounding box center [568, 381] width 1136 height 223
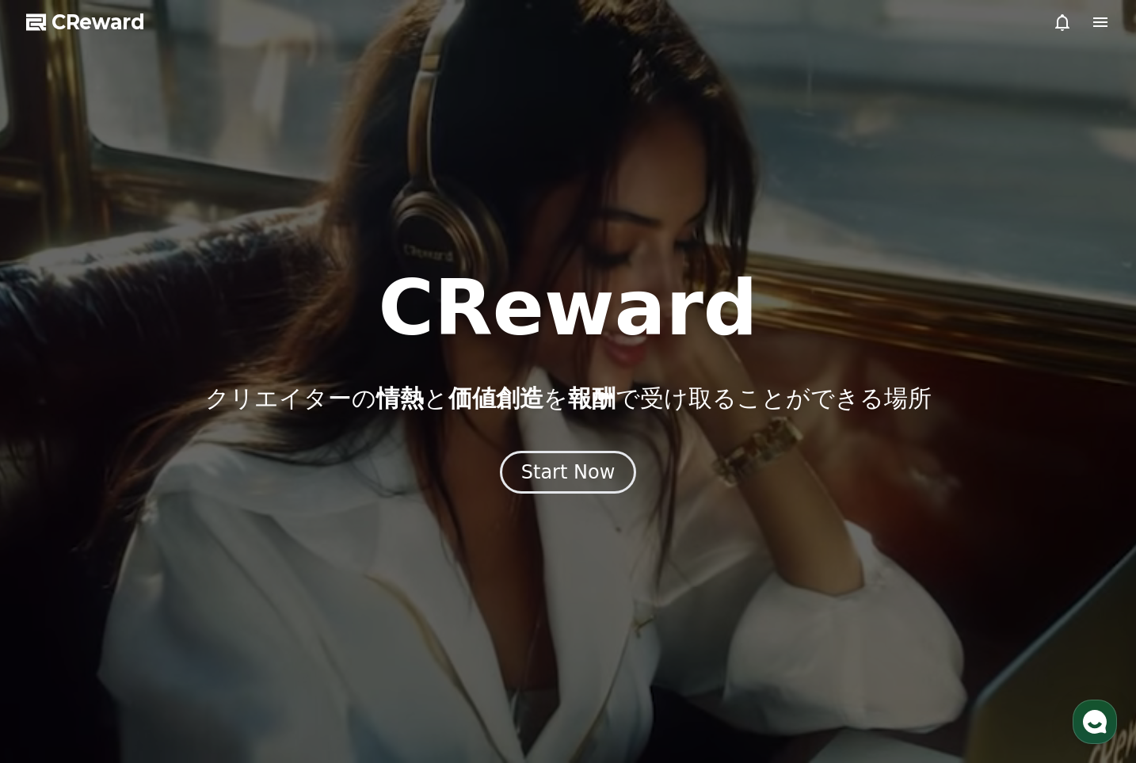
click at [550, 449] on div "CReward クリエイターの 情熱 と 価値創造 を 報酬 で受け取ることができる場所 Start Now" at bounding box center [568, 381] width 1136 height 223
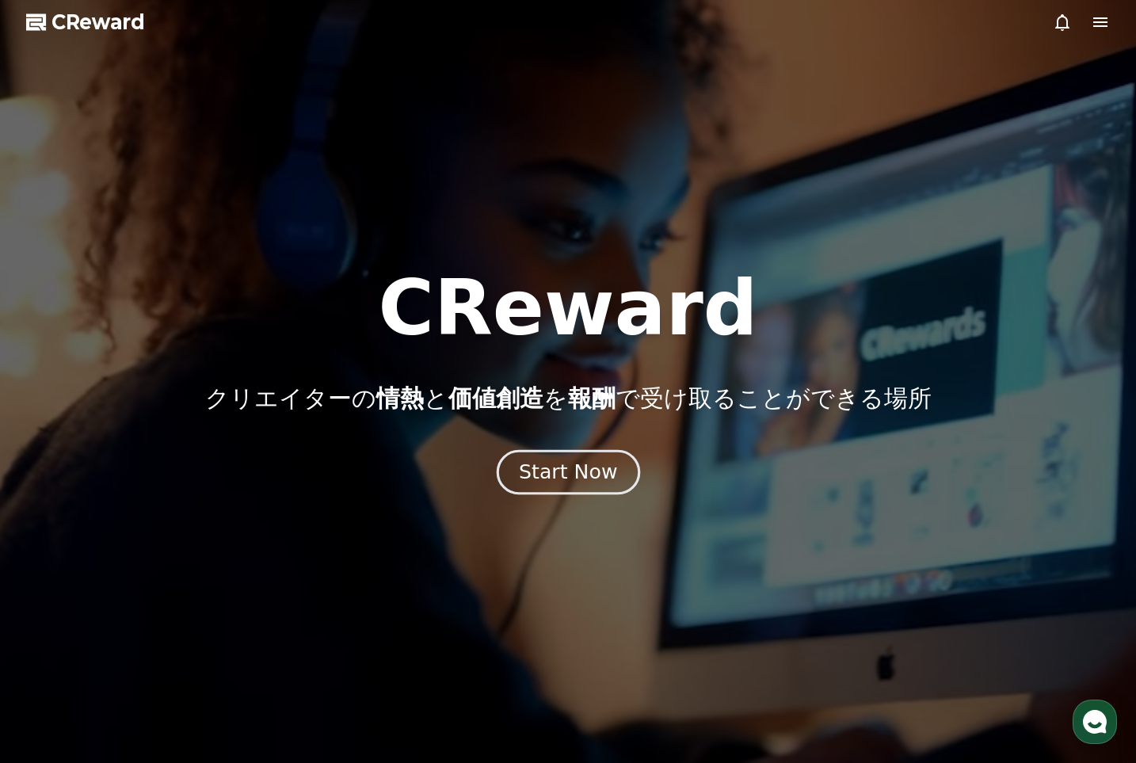
click at [548, 452] on button "Start Now" at bounding box center [567, 471] width 143 height 45
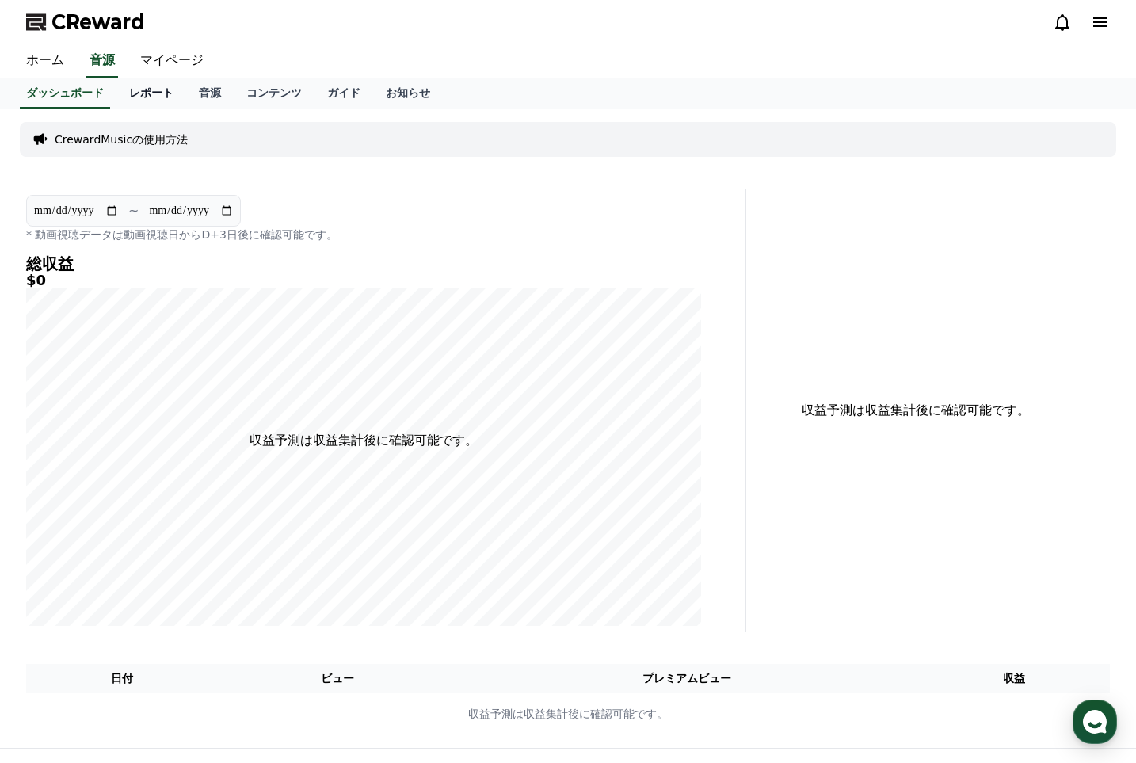
click at [126, 105] on link "レポート" at bounding box center [151, 93] width 70 height 30
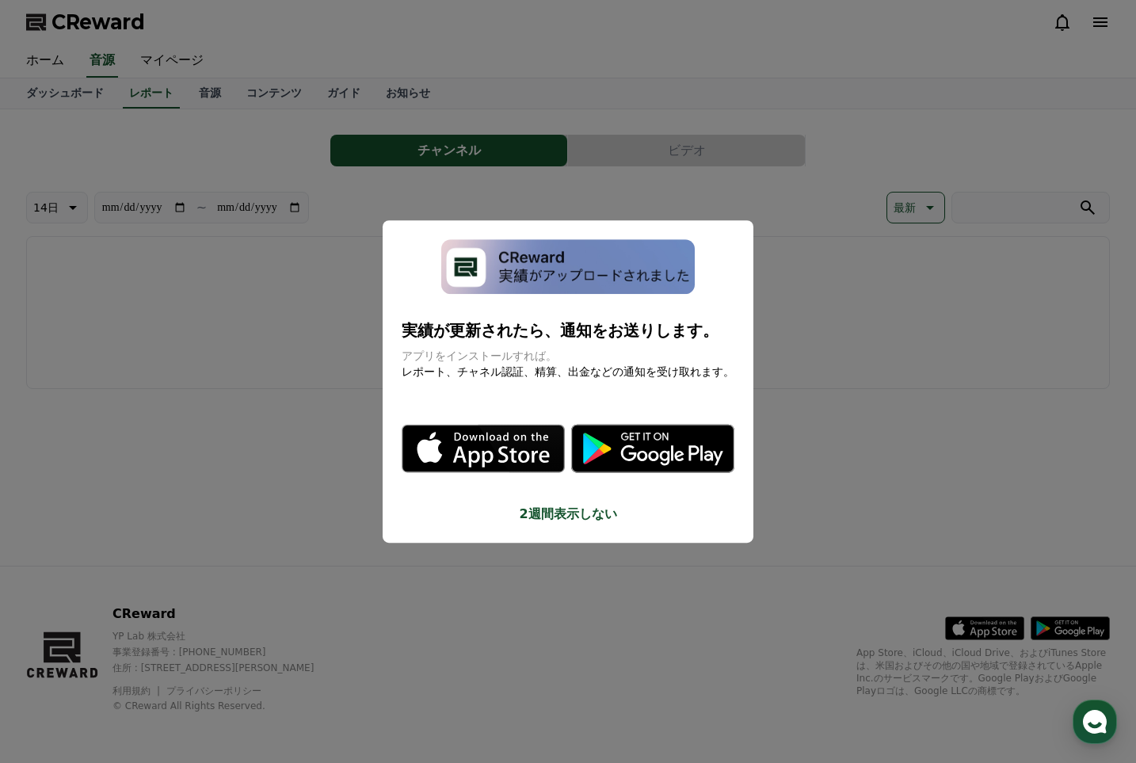
click at [557, 513] on button "2週間表示しない" at bounding box center [568, 514] width 333 height 19
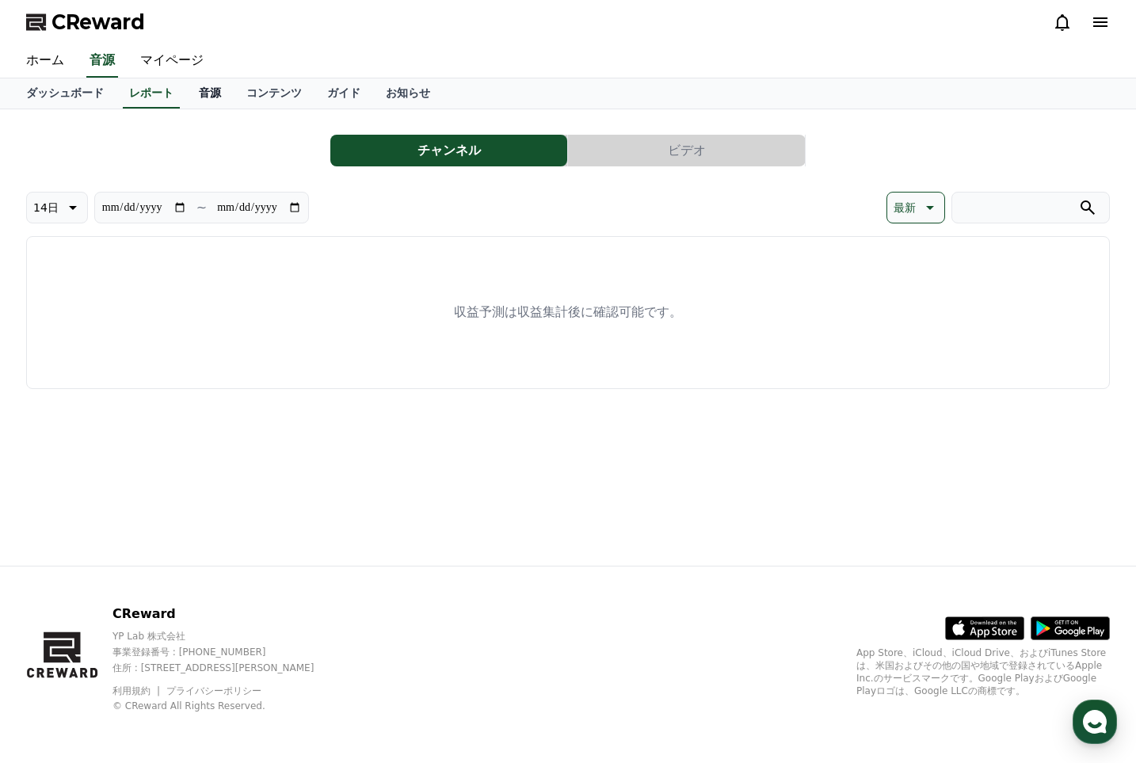
click at [186, 90] on link "音源" at bounding box center [210, 93] width 48 height 30
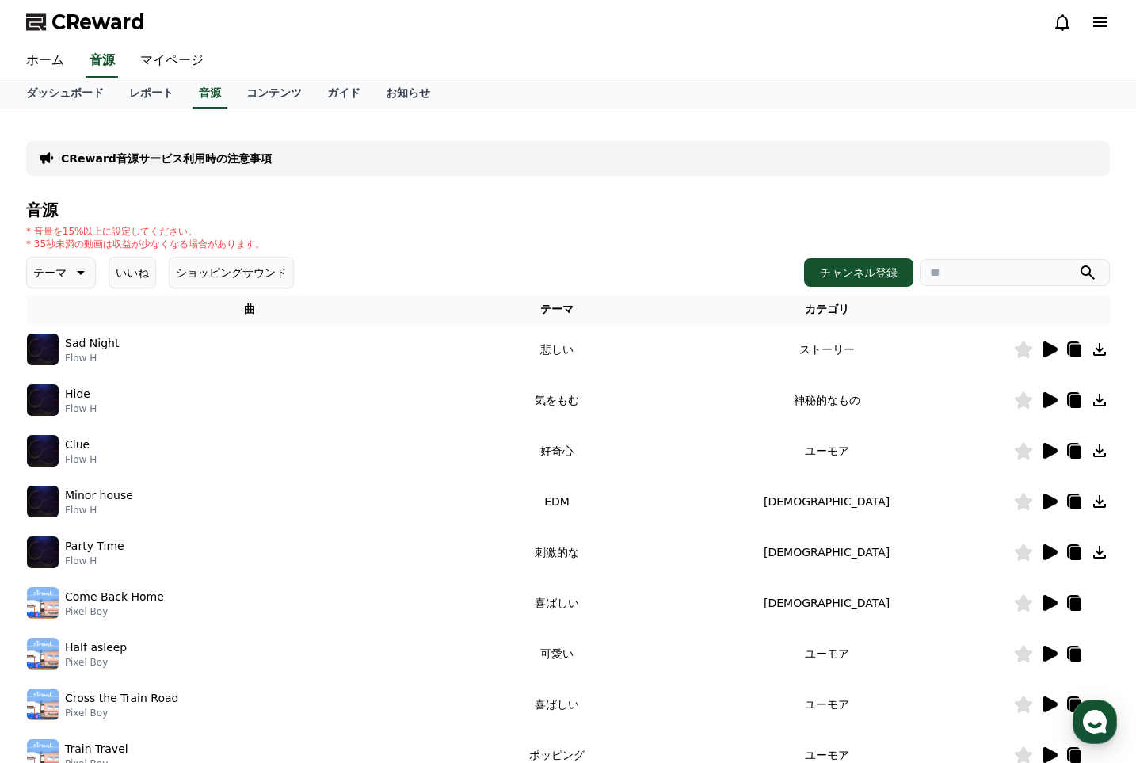
scroll to position [79, 0]
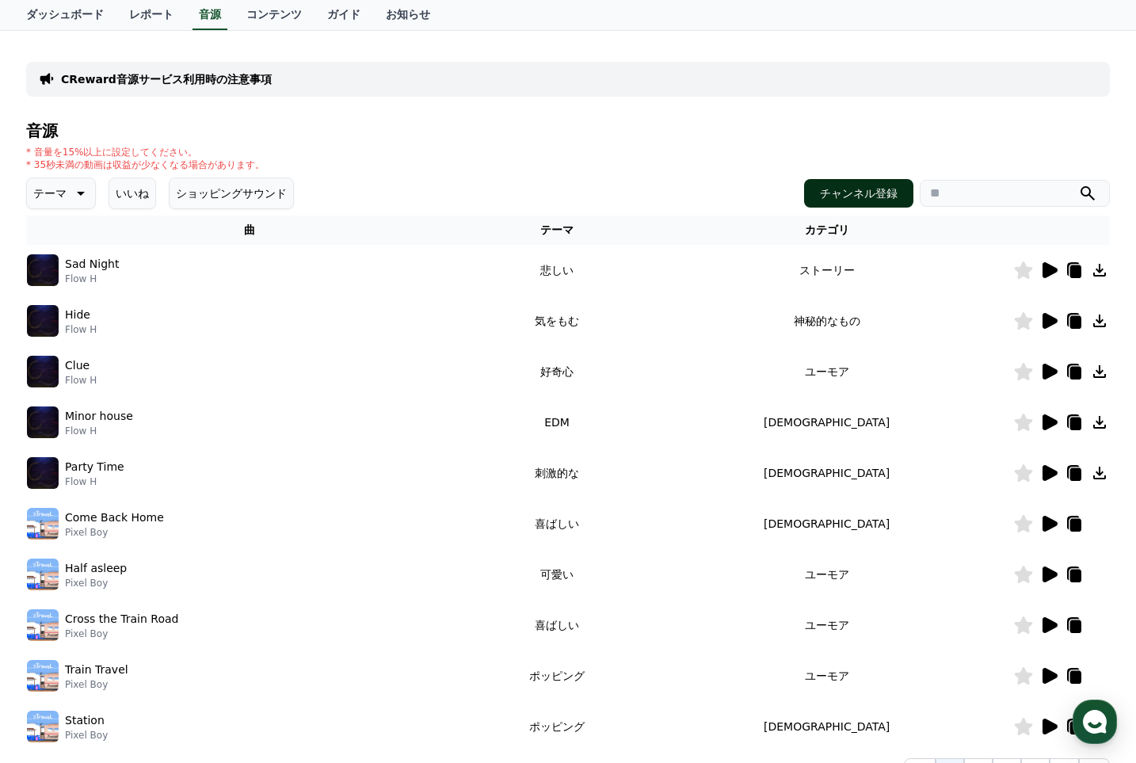
click at [858, 181] on button "チャンネル登録" at bounding box center [858, 193] width 109 height 29
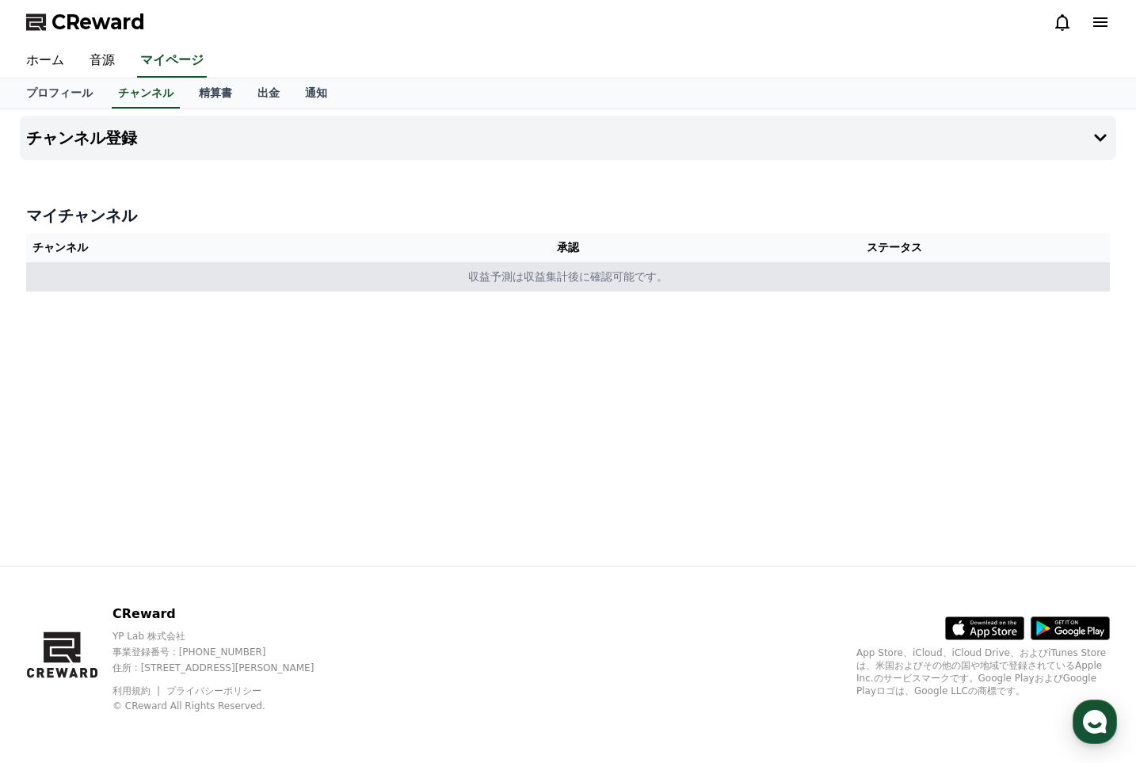
click at [586, 276] on td "収益予測は収益集計後に確認可能です。" at bounding box center [568, 276] width 1084 height 29
click at [469, 267] on td "収益予測は収益集計後に確認可能です。" at bounding box center [568, 276] width 1084 height 29
drag, startPoint x: 469, startPoint y: 267, endPoint x: 467, endPoint y: 287, distance: 19.9
click at [467, 287] on td "収益予測は収益集計後に確認可能です。" at bounding box center [568, 276] width 1084 height 29
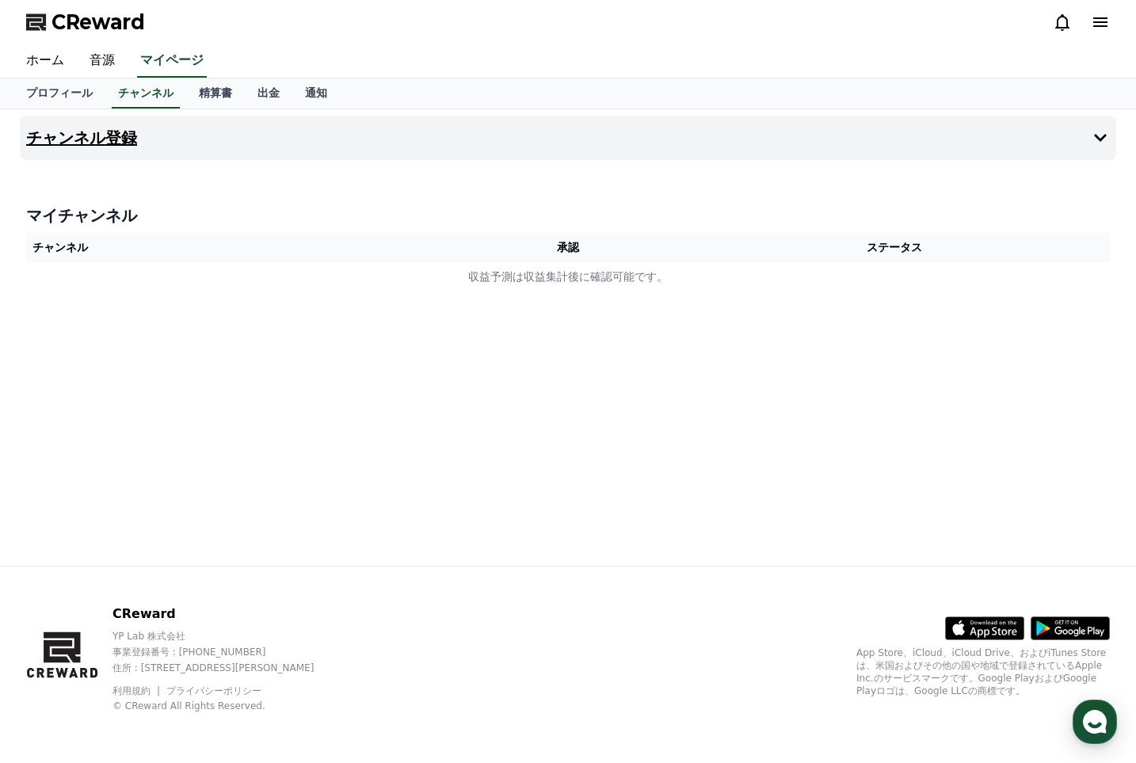
click at [57, 129] on h4 "チャンネル登録" at bounding box center [81, 137] width 111 height 17
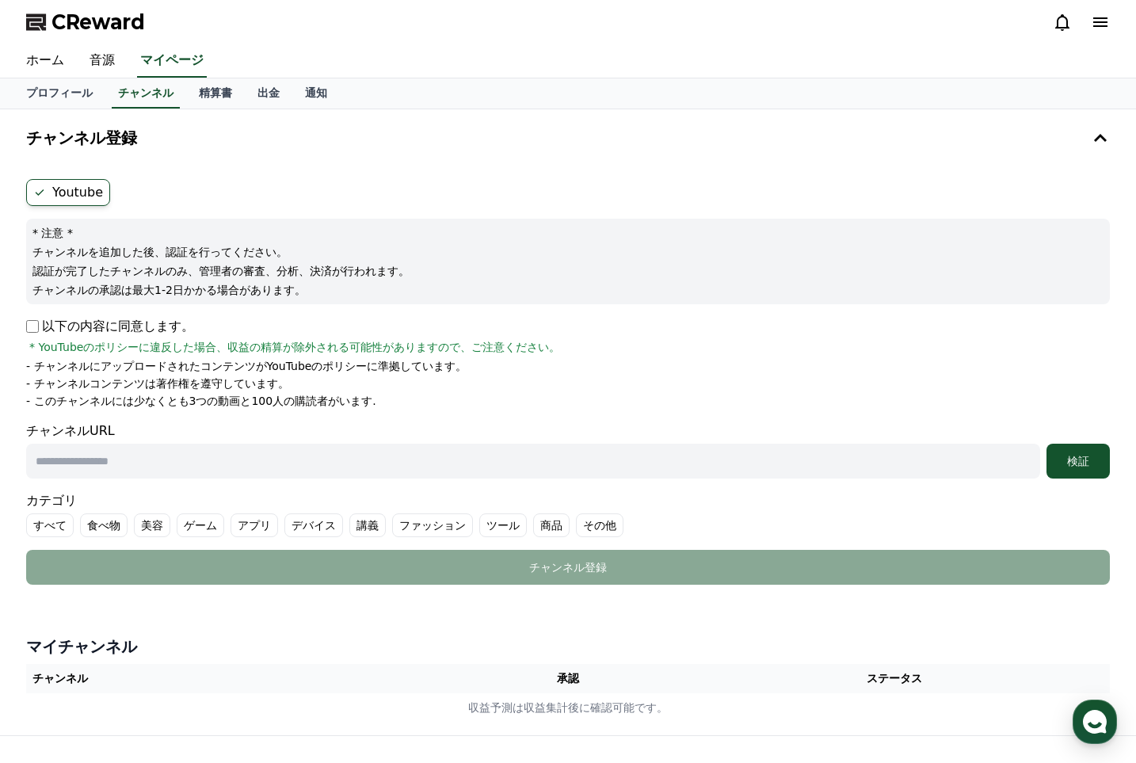
click at [71, 194] on label "Youtube" at bounding box center [68, 192] width 84 height 27
click at [137, 455] on input "text" at bounding box center [533, 461] width 1014 height 35
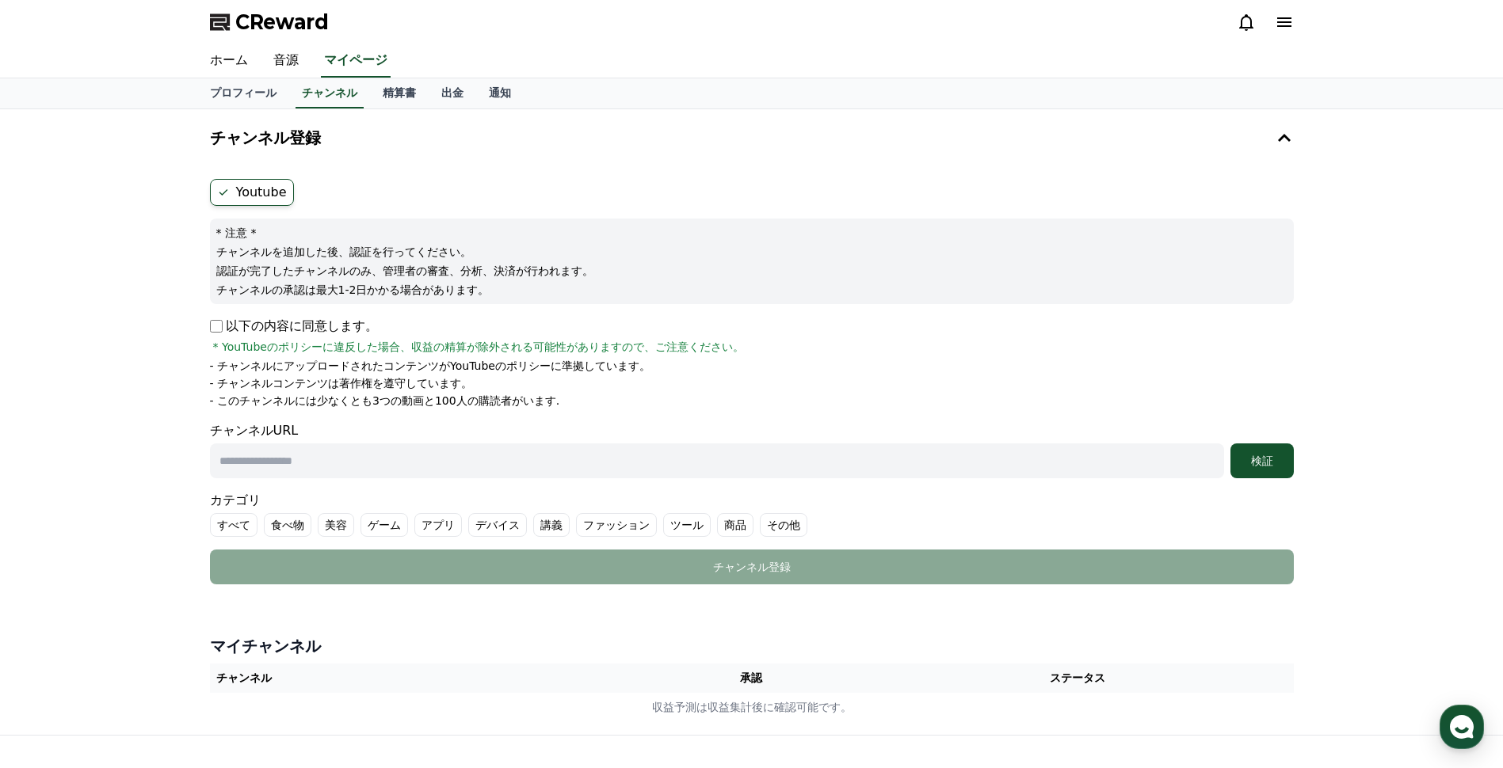
paste input "**********"
type input "**********"
click at [1135, 467] on div "検証" at bounding box center [1261, 461] width 51 height 16
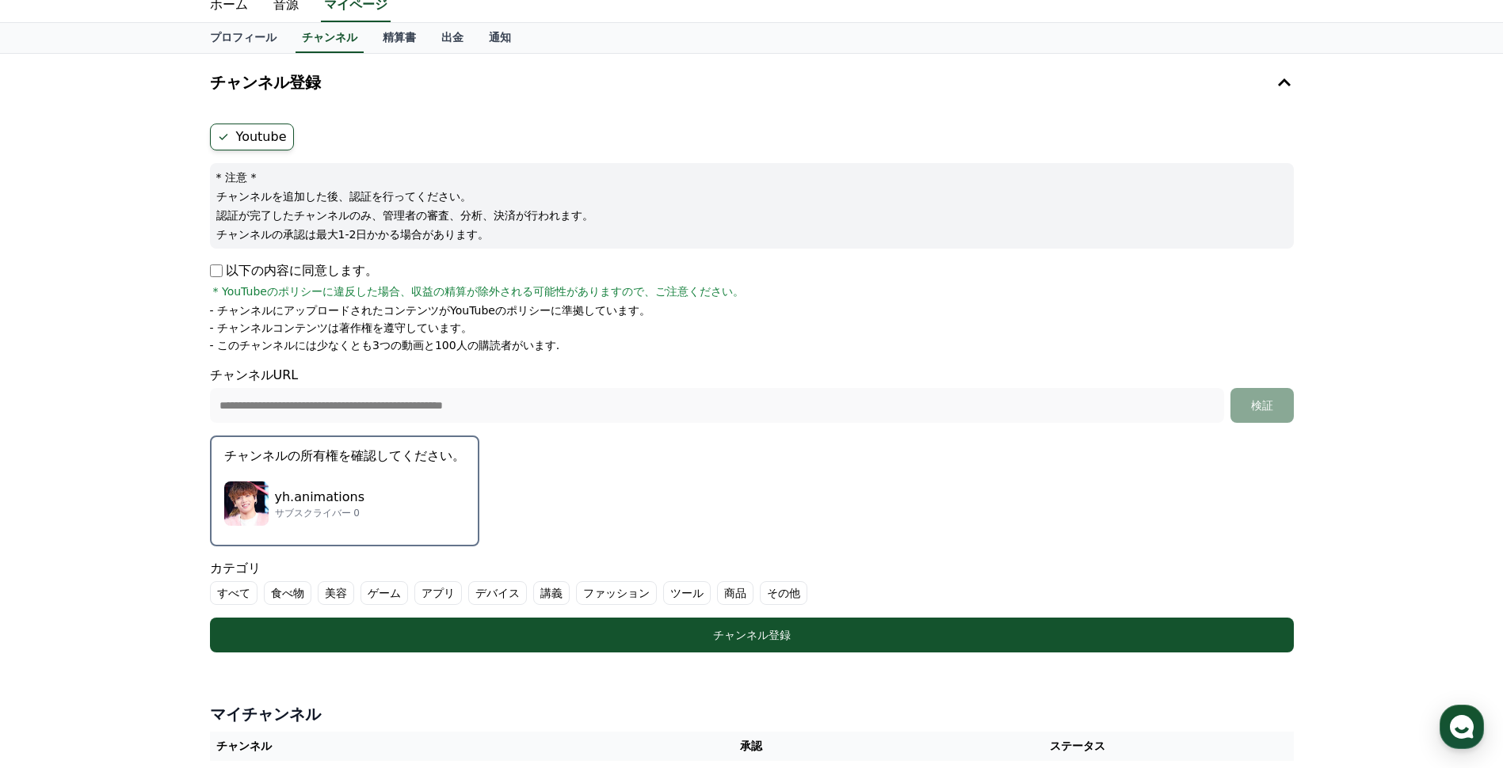
scroll to position [79, 0]
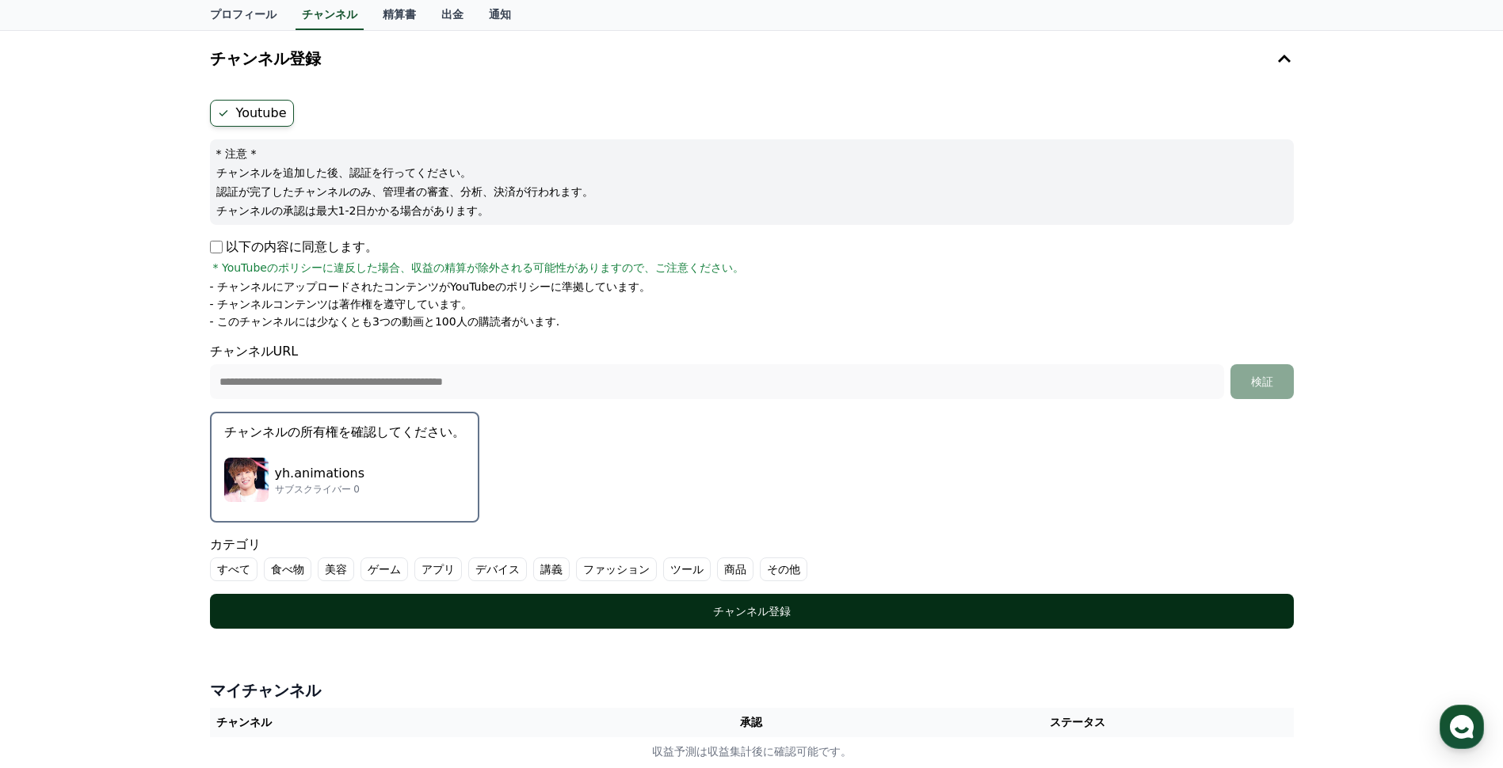
click at [650, 611] on div "チャンネル登録" at bounding box center [752, 612] width 1020 height 16
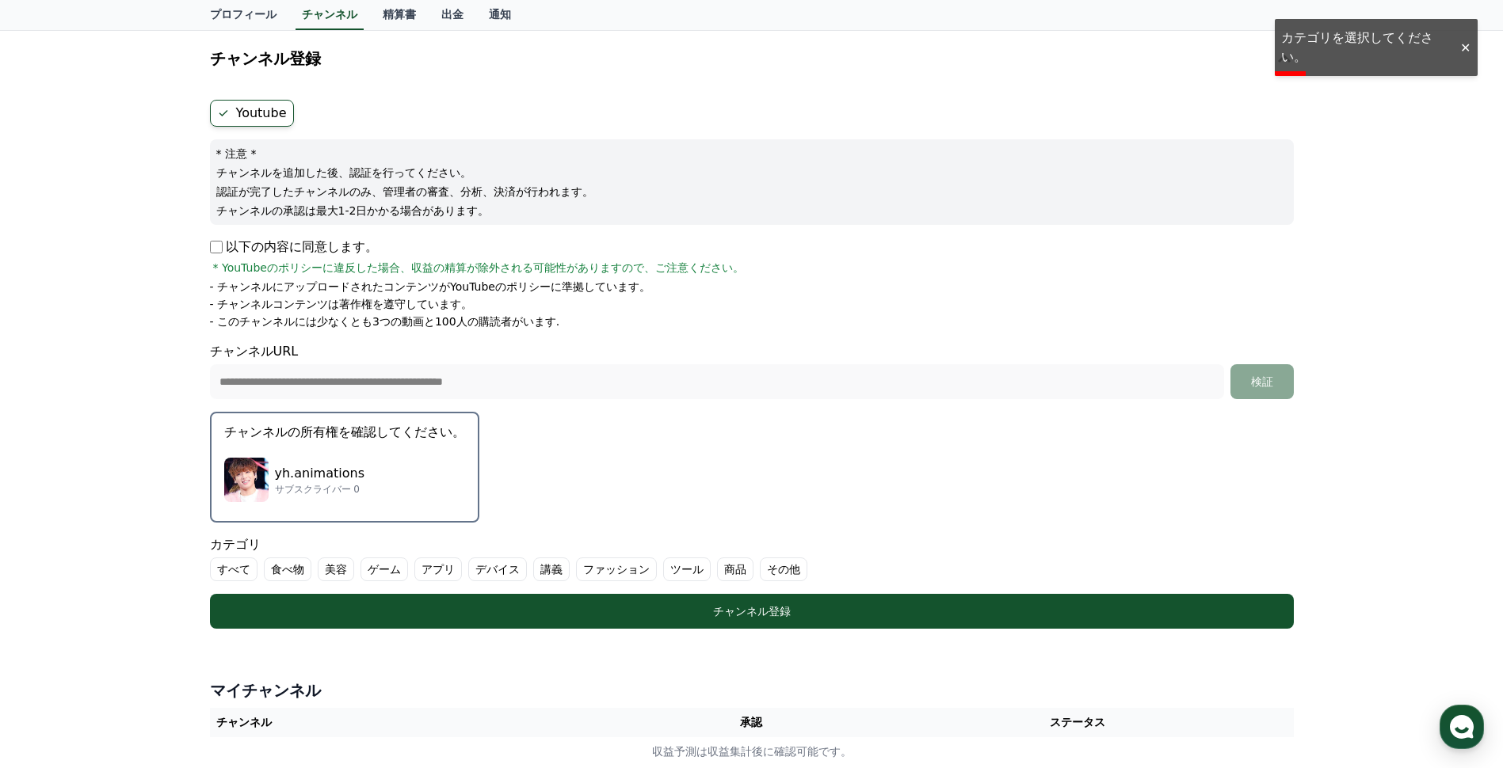
click at [760, 573] on label "その他" at bounding box center [784, 570] width 48 height 24
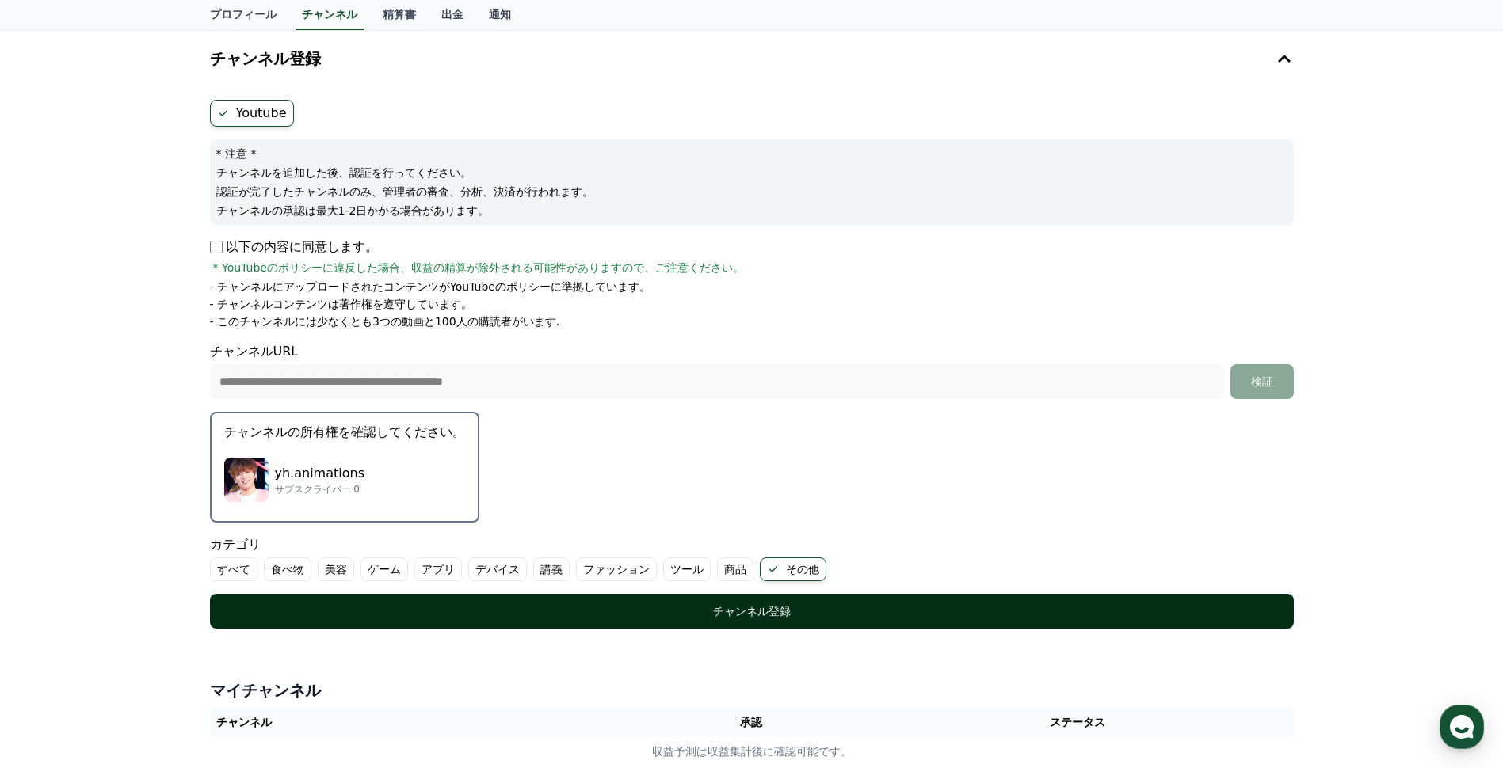
click at [657, 615] on div "チャンネル登録" at bounding box center [752, 612] width 1020 height 16
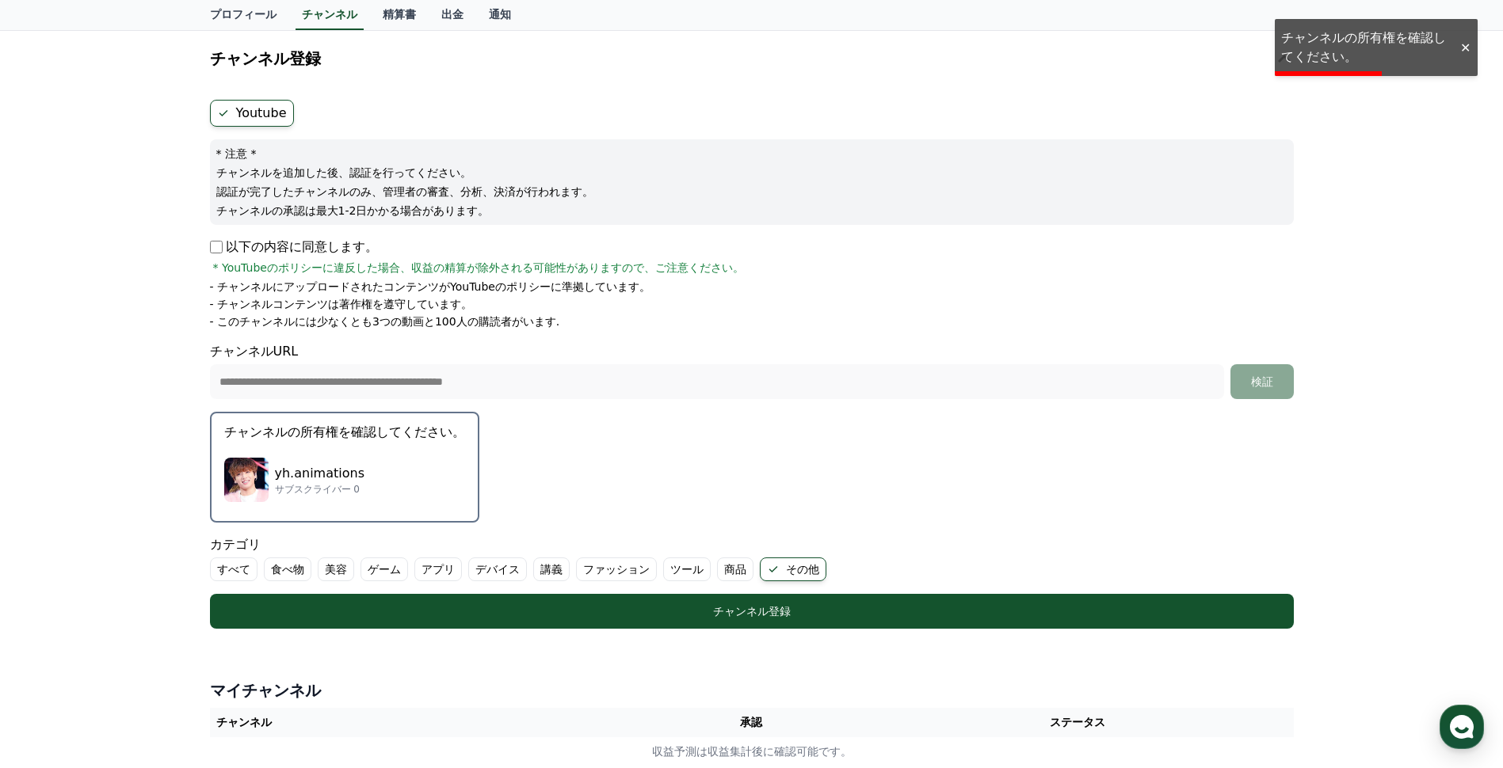
scroll to position [238, 0]
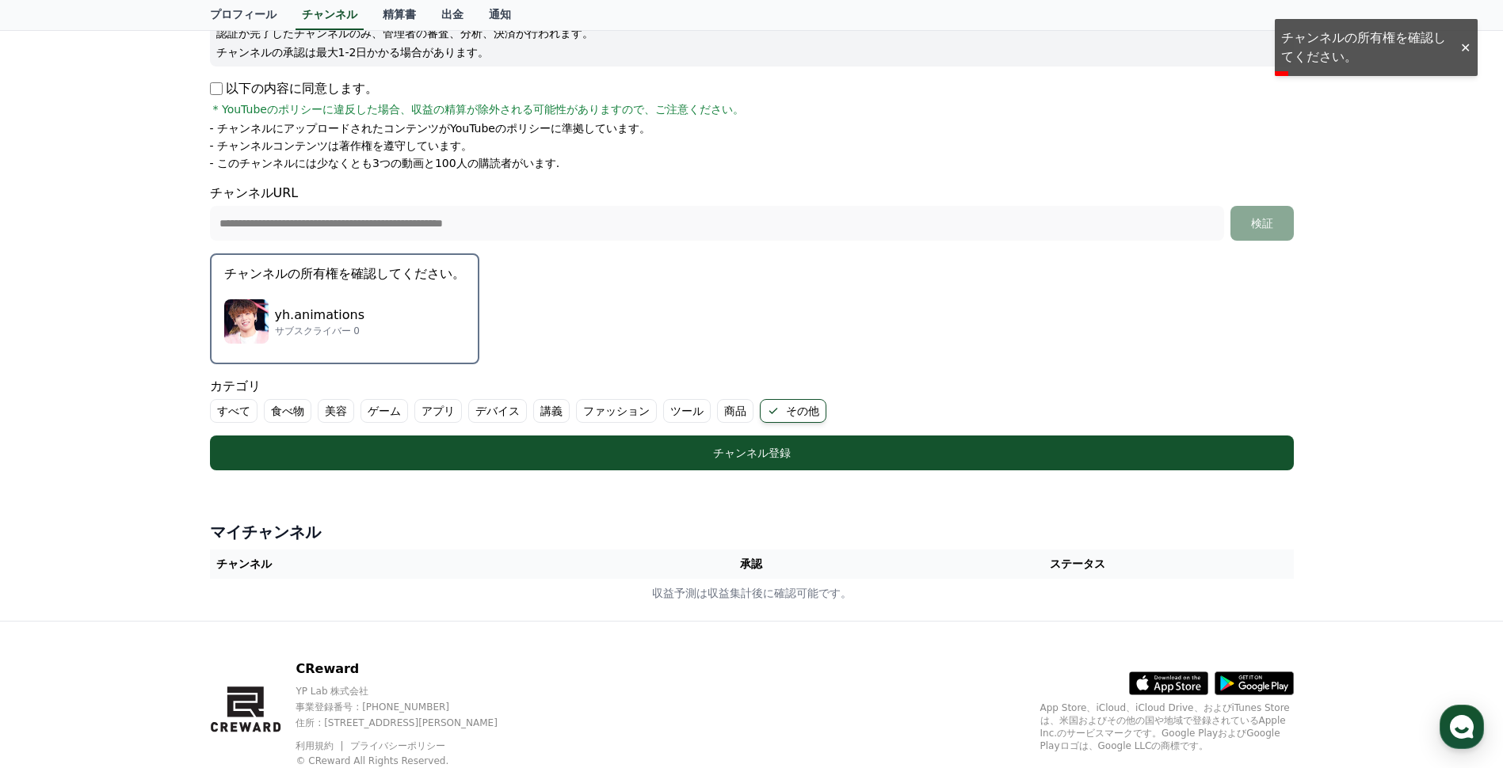
click at [383, 331] on div "yh.animations サブスクライバー 0" at bounding box center [344, 321] width 241 height 63
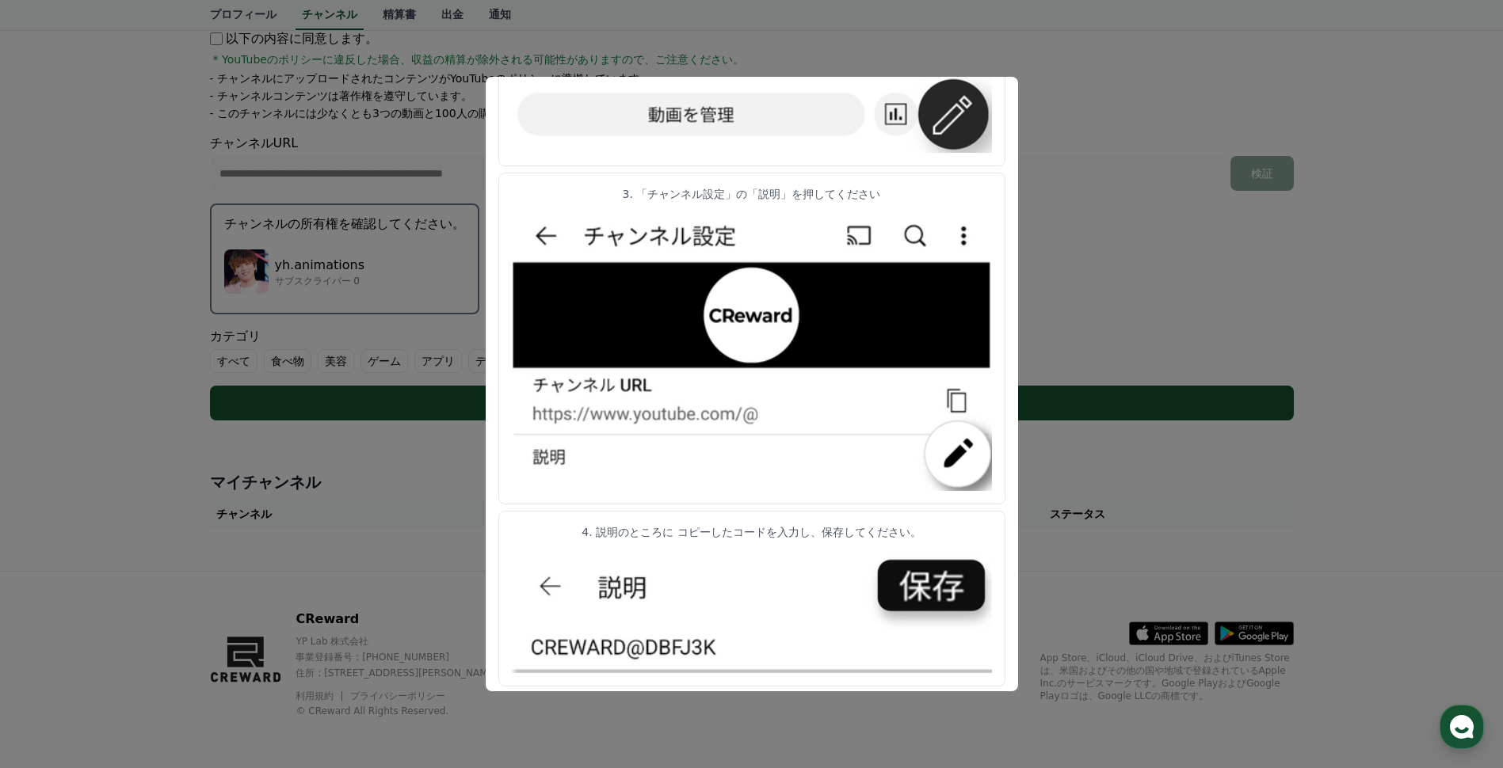
scroll to position [673, 0]
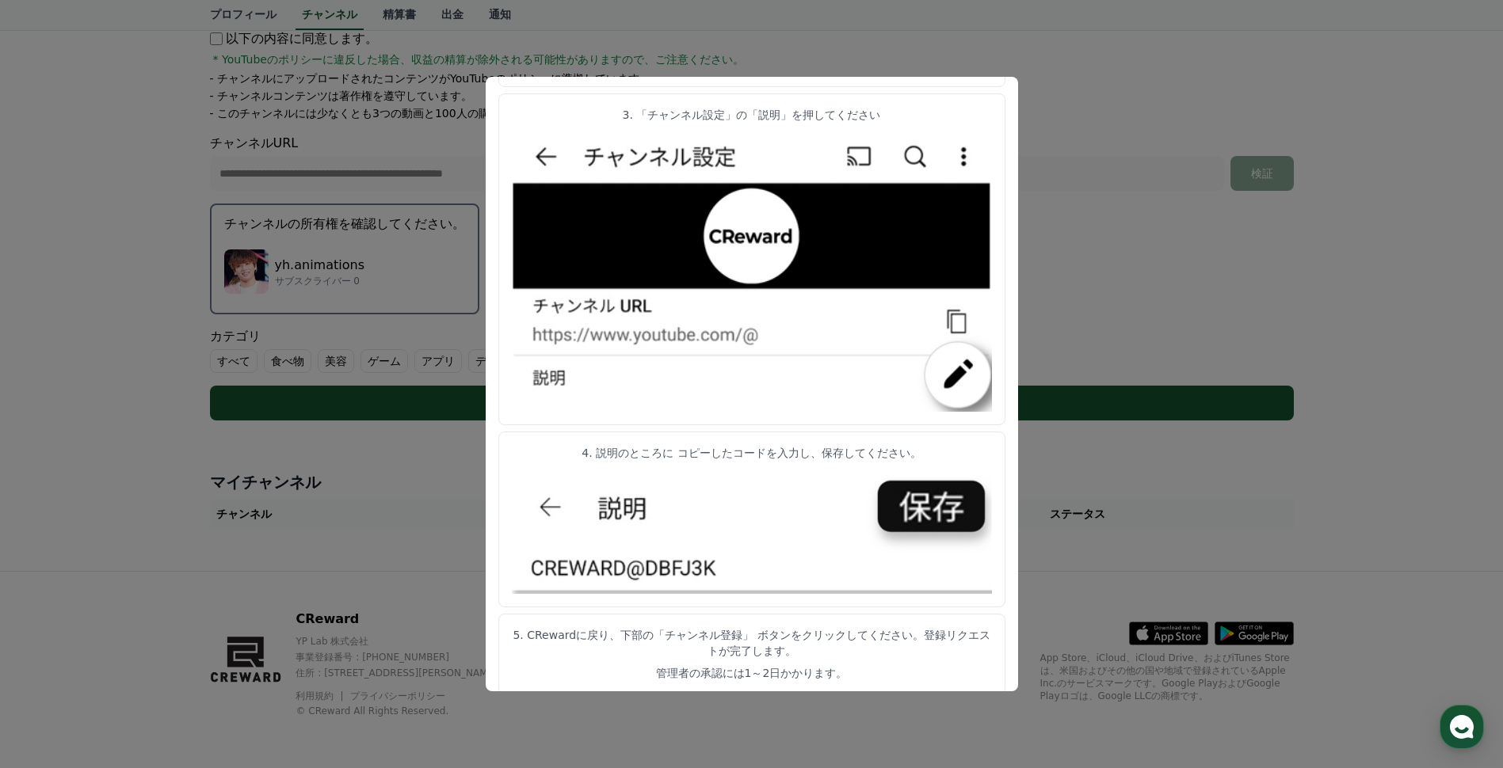
click at [1086, 161] on button "close modal" at bounding box center [751, 384] width 1503 height 768
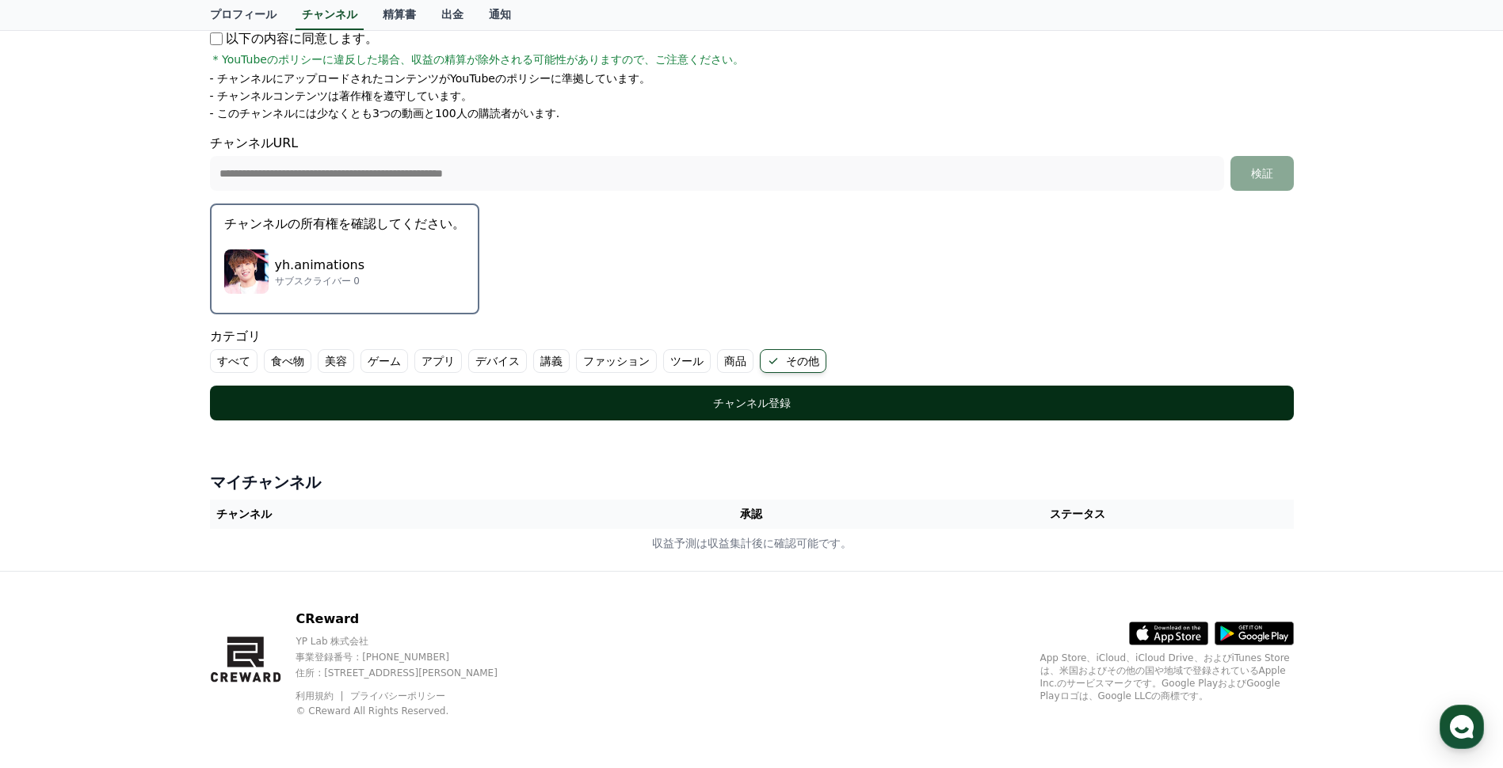
click at [789, 419] on button "チャンネル登録" at bounding box center [752, 403] width 1084 height 35
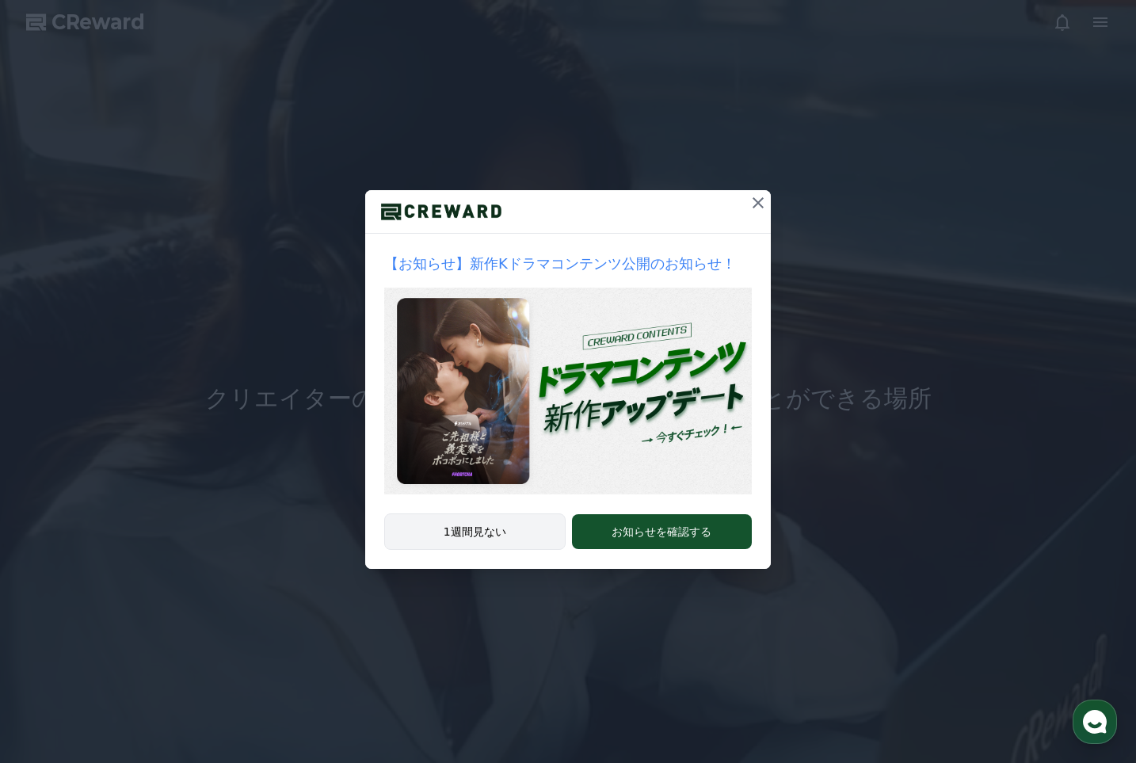
click at [478, 528] on button "1週間見ない" at bounding box center [474, 531] width 181 height 36
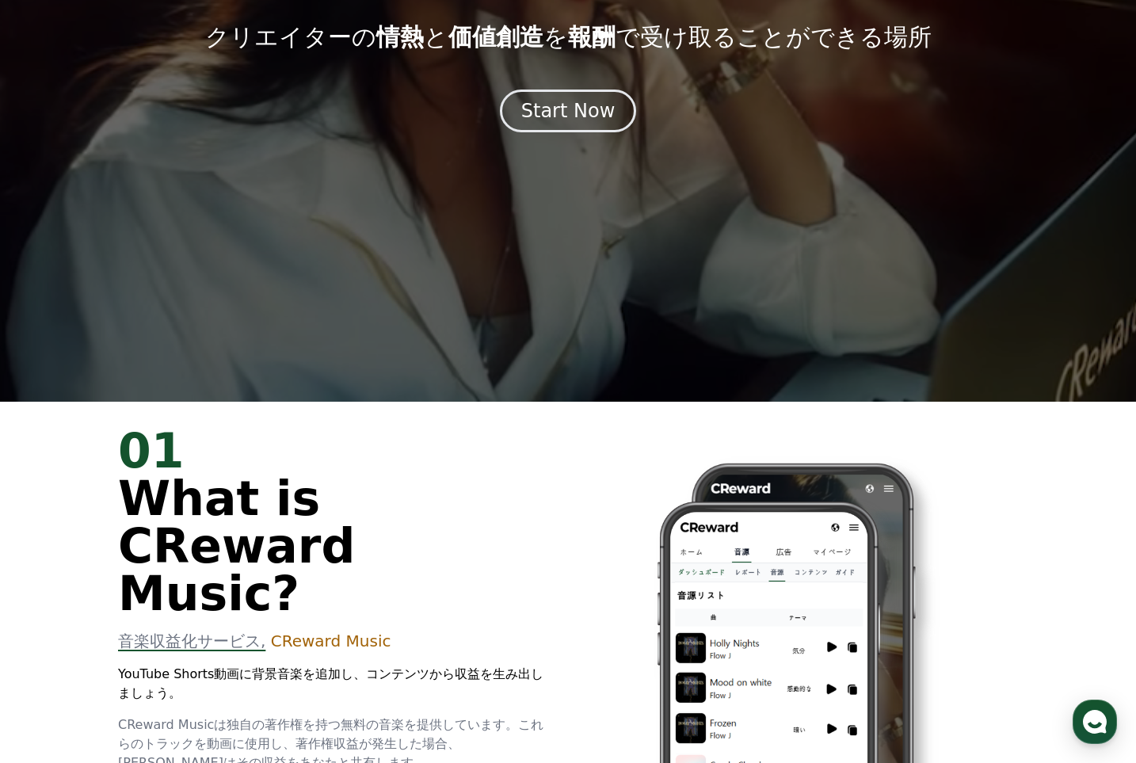
scroll to position [158, 0]
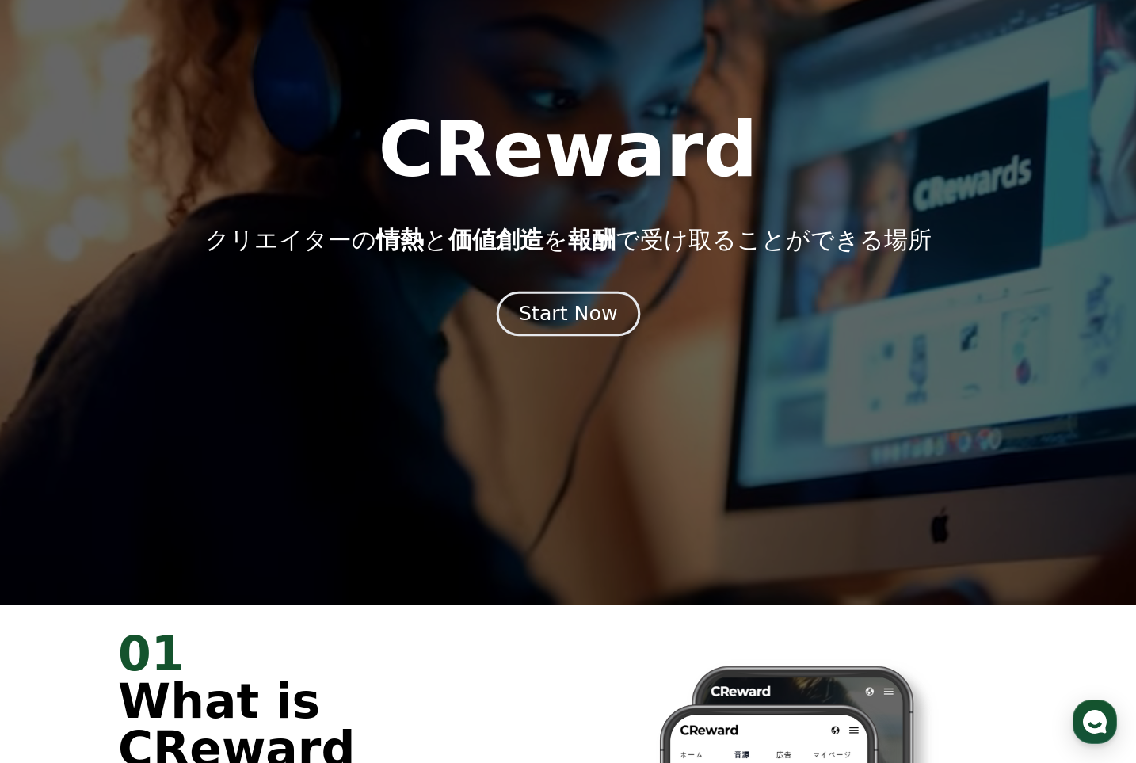
click at [529, 298] on button "Start Now" at bounding box center [567, 313] width 143 height 45
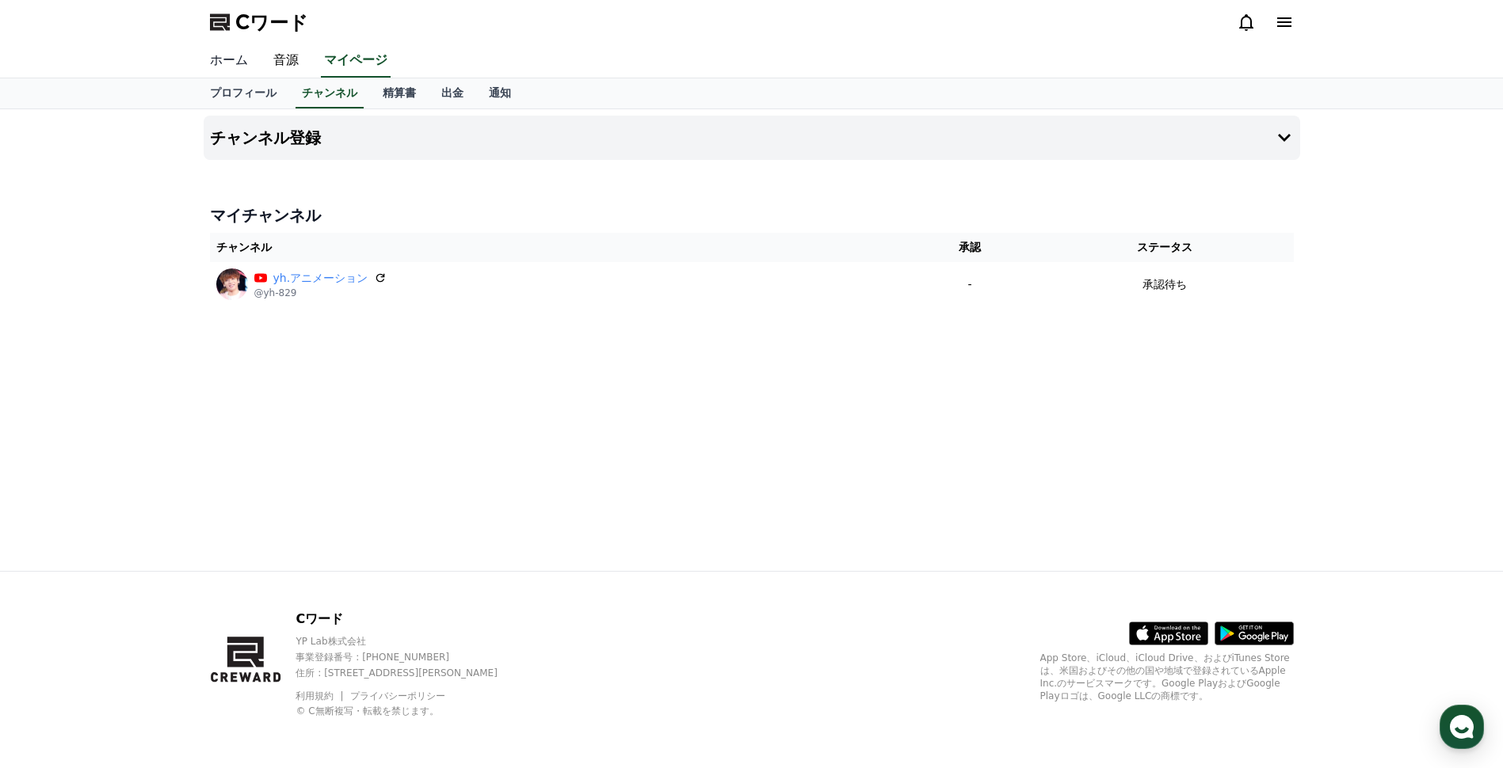
click at [226, 53] on link "ホーム" at bounding box center [228, 60] width 63 height 33
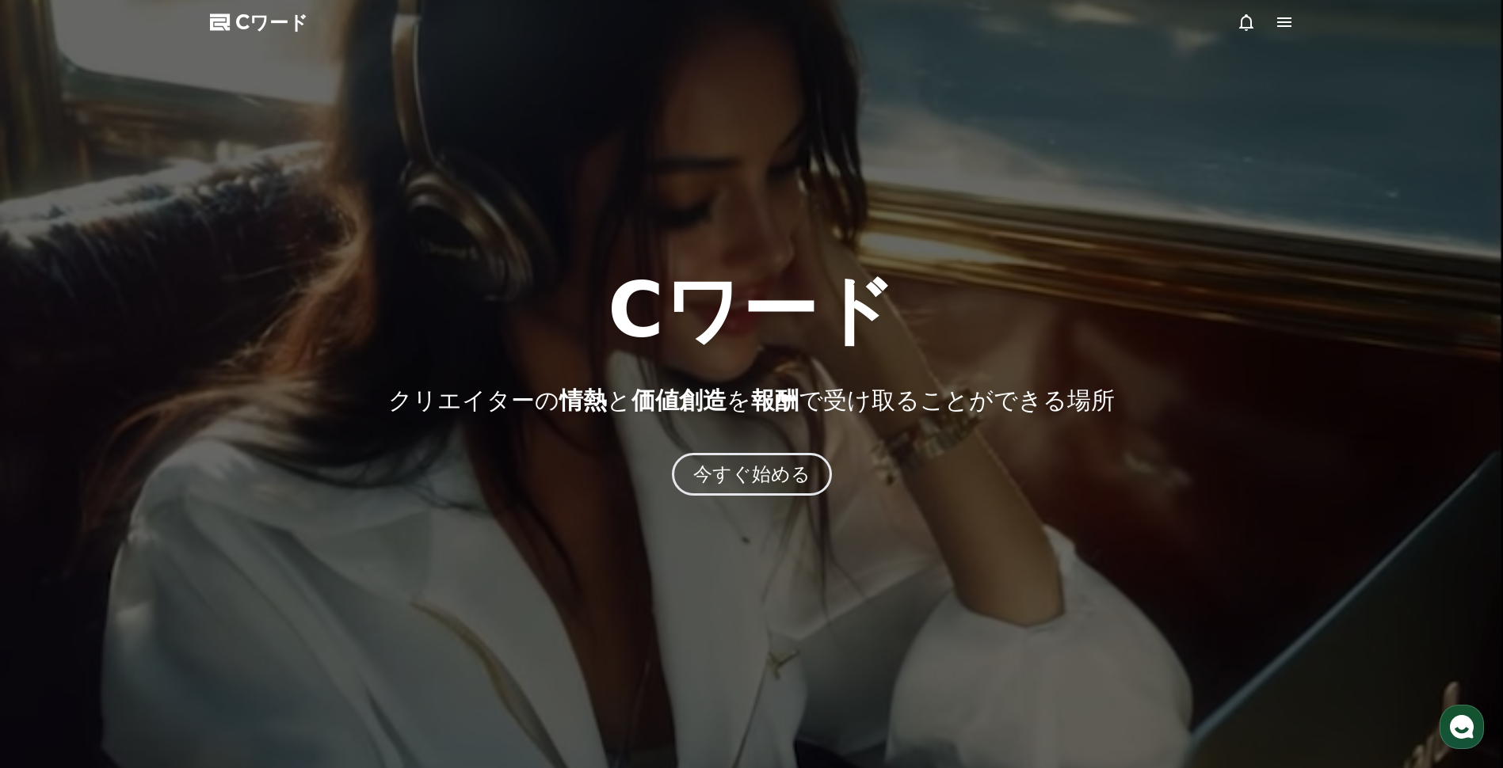
click at [945, 36] on div at bounding box center [751, 384] width 1503 height 768
